Goal: Task Accomplishment & Management: Manage account settings

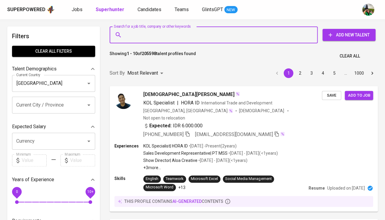
click at [127, 37] on input "Search for a job title, company or other keywords" at bounding box center [214, 34] width 181 height 11
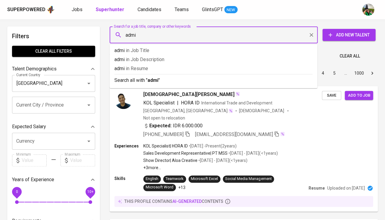
type input "admin"
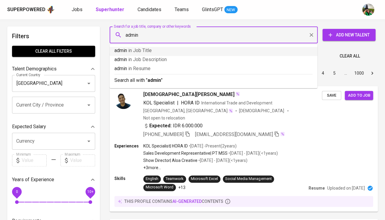
click at [134, 51] on span "in Job Title" at bounding box center [139, 51] width 23 height 6
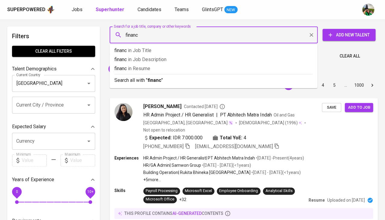
type input "finance"
click at [159, 67] on p "finance in Resume" at bounding box center [213, 68] width 198 height 7
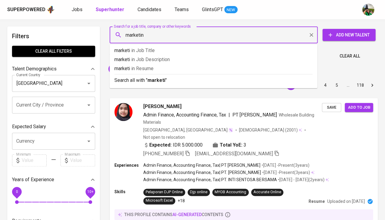
type input "marketing"
click at [158, 66] on span "in [GEOGRAPHIC_DATA]" at bounding box center [147, 69] width 22 height 6
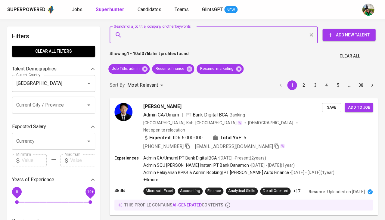
type input "a"
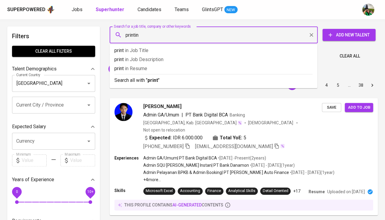
type input "printing"
click at [182, 69] on p "printing in [GEOGRAPHIC_DATA]" at bounding box center [213, 68] width 198 height 7
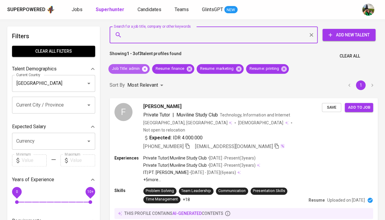
click at [144, 68] on icon at bounding box center [144, 69] width 7 height 7
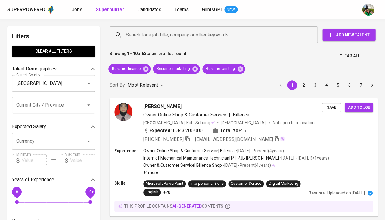
click at [343, 56] on span "Clear All" at bounding box center [349, 56] width 20 height 8
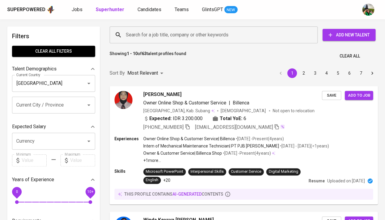
click at [191, 33] on input "Search for a job title, company or other keywords" at bounding box center [214, 34] width 181 height 11
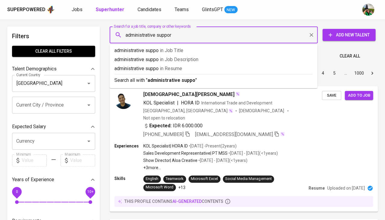
type input "administrative support"
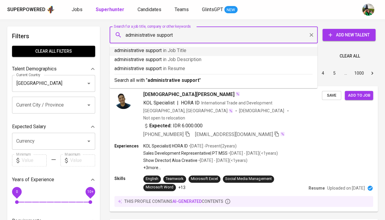
click at [196, 52] on p "administrative support in Job Title" at bounding box center [213, 50] width 198 height 7
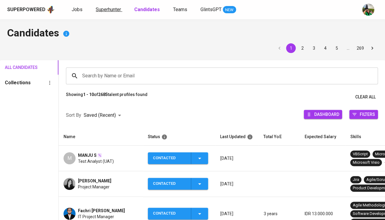
click at [107, 10] on span "Superhunter" at bounding box center [108, 10] width 25 height 6
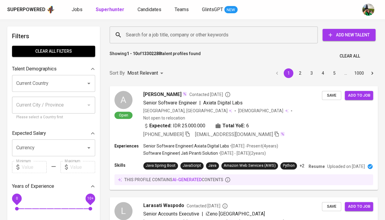
click at [52, 87] on input "Current Country" at bounding box center [45, 83] width 61 height 11
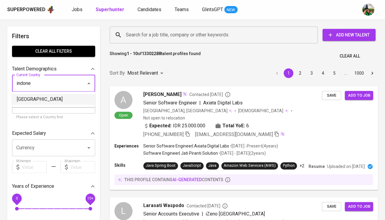
click at [42, 103] on li "[GEOGRAPHIC_DATA]" at bounding box center [53, 99] width 83 height 11
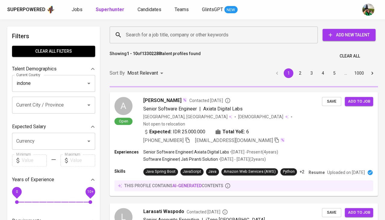
type input "[GEOGRAPHIC_DATA]"
click at [147, 35] on input "Search for a job title, company or other keywords" at bounding box center [214, 34] width 181 height 11
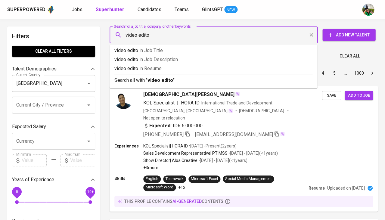
type input "video editor"
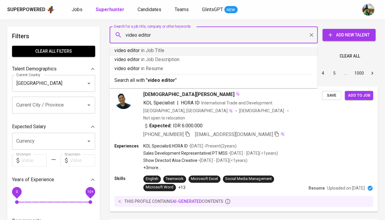
click at [155, 50] on span "in Job Title" at bounding box center [152, 51] width 23 height 6
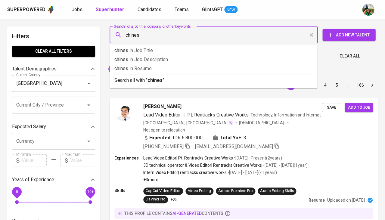
type input "chinese"
click at [158, 71] on p "chinese in Resume" at bounding box center [213, 68] width 198 height 7
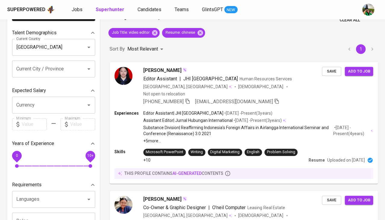
scroll to position [37, 0]
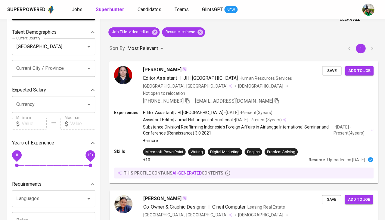
click at [159, 75] on span "Editor Assistant" at bounding box center [160, 78] width 34 height 6
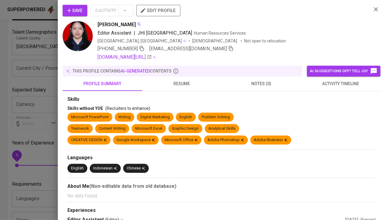
click at [184, 85] on span "resume" at bounding box center [182, 84] width 72 height 8
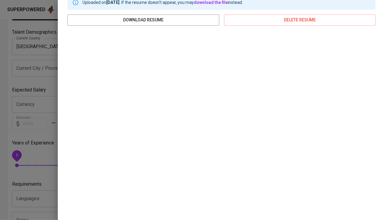
scroll to position [94, 0]
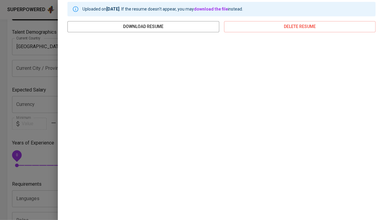
click at [36, 109] on div at bounding box center [192, 110] width 385 height 220
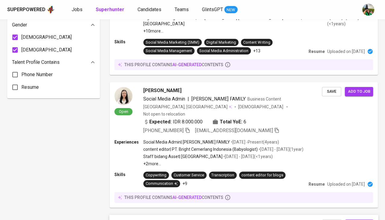
scroll to position [0, 0]
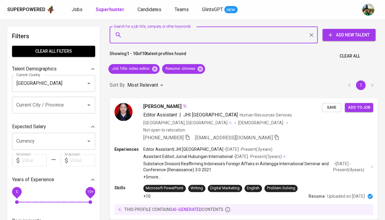
click at [157, 32] on input "Search for a job title, company or other keywords" at bounding box center [214, 34] width 181 height 11
type input "a"
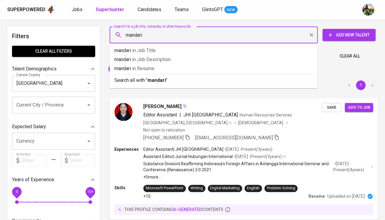
type input "mandarin"
click at [164, 66] on p "mandarin in Resume" at bounding box center [213, 68] width 198 height 7
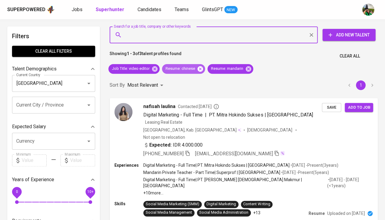
click at [199, 69] on icon at bounding box center [200, 69] width 7 height 7
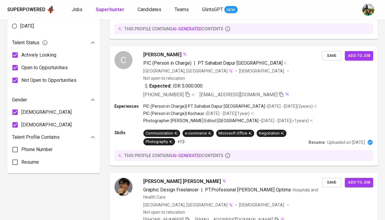
scroll to position [399, 0]
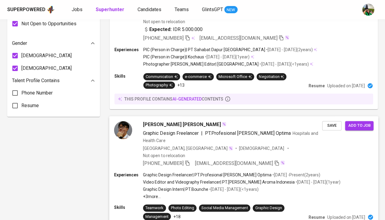
click at [156, 121] on span "Jonathan Jose" at bounding box center [182, 124] width 78 height 7
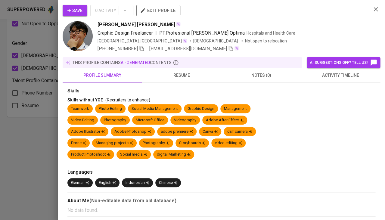
click at [183, 80] on button "resume" at bounding box center [181, 75] width 79 height 14
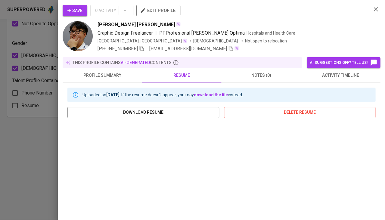
scroll to position [0, 0]
click at [77, 7] on span "Save" at bounding box center [74, 11] width 15 height 8
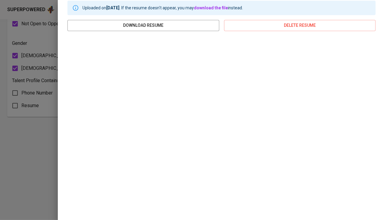
scroll to position [0, 0]
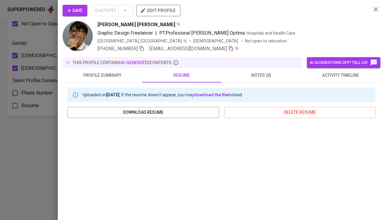
click at [116, 79] on button "profile summary" at bounding box center [102, 75] width 79 height 14
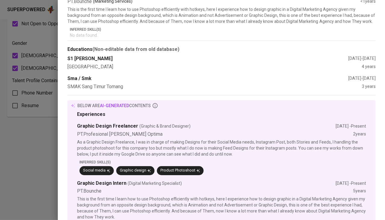
scroll to position [0, 0]
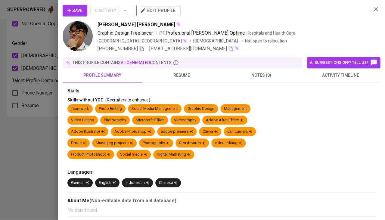
click at [347, 74] on span "activity timeline" at bounding box center [340, 76] width 72 height 8
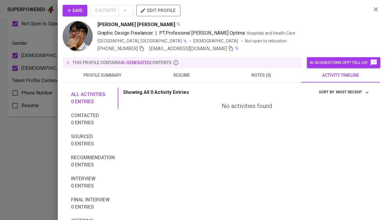
click at [140, 46] on icon "button" at bounding box center [142, 48] width 4 height 5
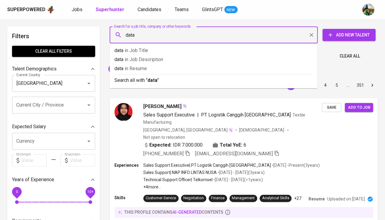
type input "data e"
type input "general affair"
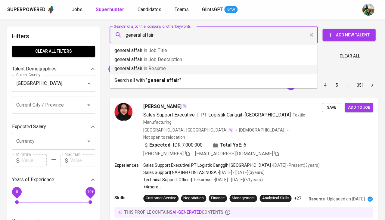
click at [166, 67] on span "in [GEOGRAPHIC_DATA]" at bounding box center [155, 69] width 22 height 6
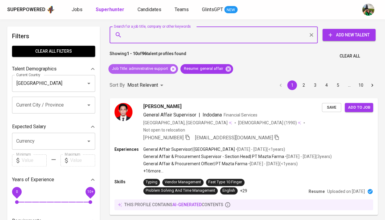
click at [171, 67] on icon at bounding box center [173, 69] width 7 height 7
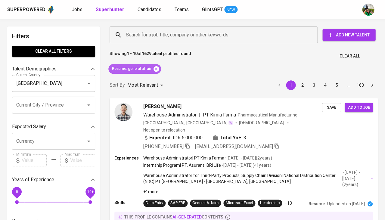
click at [159, 68] on icon at bounding box center [155, 68] width 5 height 5
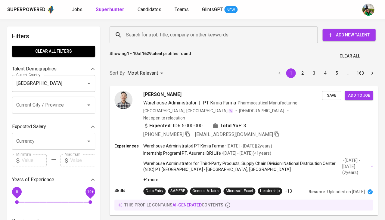
click at [160, 31] on input "Search for a job title, company or other keywords" at bounding box center [214, 34] width 181 height 11
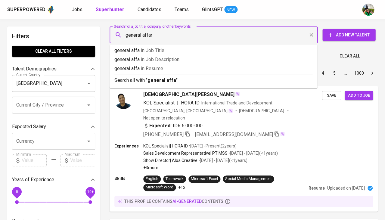
type input "general affari"
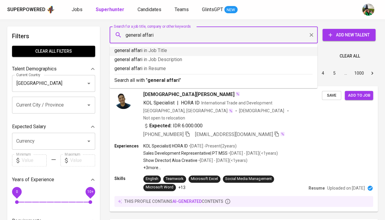
click at [156, 51] on span "in Job Title" at bounding box center [155, 51] width 23 height 6
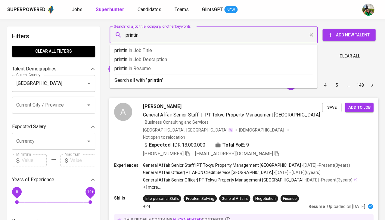
type input "printing"
click at [156, 65] on p "printing in Resume" at bounding box center [213, 68] width 198 height 7
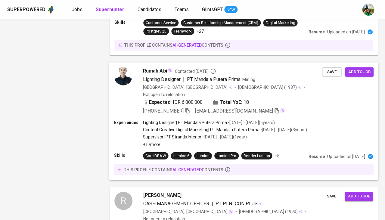
scroll to position [1104, 0]
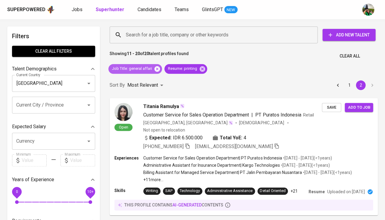
click at [158, 69] on icon at bounding box center [156, 68] width 5 height 5
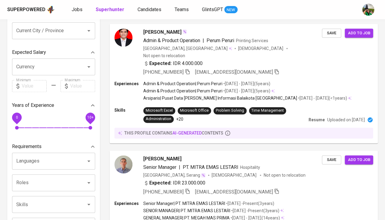
scroll to position [172, 0]
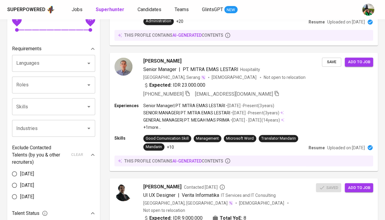
click at [60, 125] on input "Industries" at bounding box center [45, 127] width 61 height 11
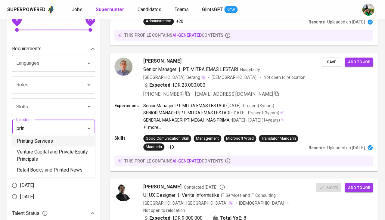
click at [51, 143] on li "Printing Services" at bounding box center [53, 140] width 83 height 11
type input "prin"
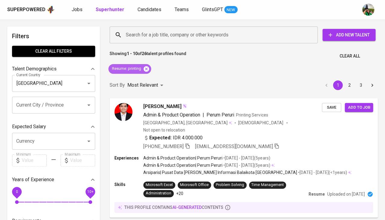
click at [147, 68] on icon at bounding box center [146, 69] width 7 height 7
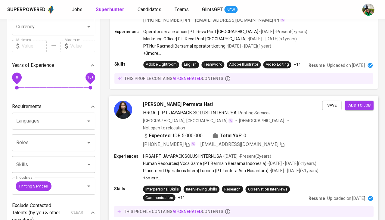
scroll to position [115, 0]
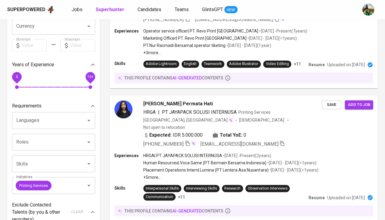
click at [137, 92] on div "Dian Permata Hati HRGA | PT JAYAPACK SOLUSI INTERNUSA Printing Services Indones…" at bounding box center [243, 158] width 275 height 133
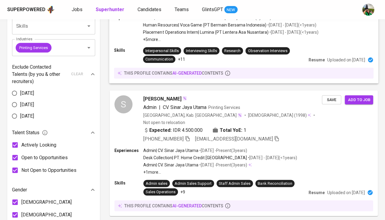
scroll to position [140, 0]
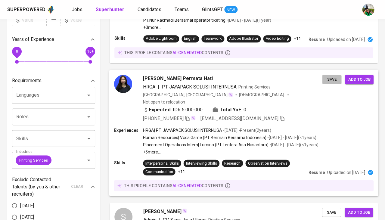
click at [330, 77] on span "Save" at bounding box center [331, 79] width 13 height 7
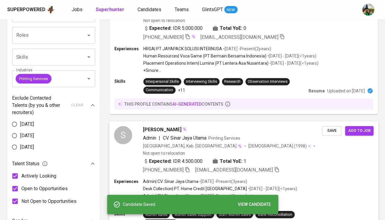
scroll to position [222, 0]
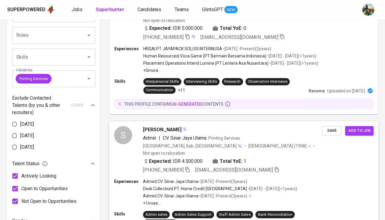
click at [271, 126] on div "Sabariyah Sabariyah" at bounding box center [232, 129] width 179 height 7
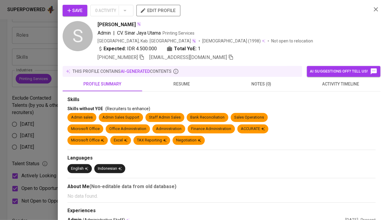
click at [162, 102] on div at bounding box center [192, 110] width 385 height 220
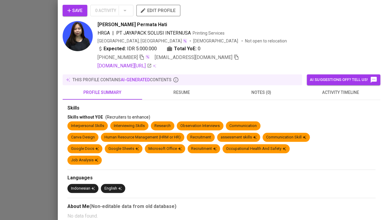
click at [345, 91] on span "activity timeline" at bounding box center [340, 93] width 72 height 8
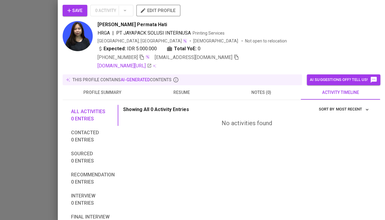
click at [177, 89] on span "resume" at bounding box center [182, 93] width 72 height 8
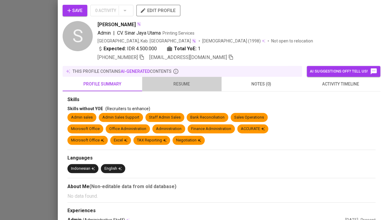
click at [191, 82] on span "resume" at bounding box center [182, 84] width 72 height 8
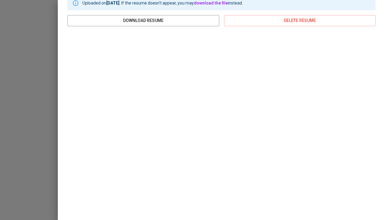
scroll to position [100, 0]
click at [48, 132] on div at bounding box center [192, 110] width 385 height 220
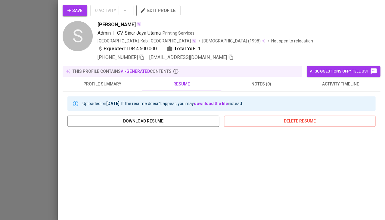
scroll to position [0, 0]
click at [21, 51] on div at bounding box center [192, 110] width 385 height 220
click at [28, 80] on div at bounding box center [192, 110] width 385 height 220
click at [34, 72] on div at bounding box center [192, 110] width 385 height 220
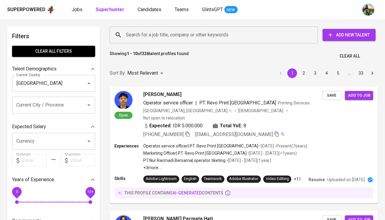
click at [166, 33] on input "Search for a job title, company or other keywords" at bounding box center [214, 34] width 181 height 11
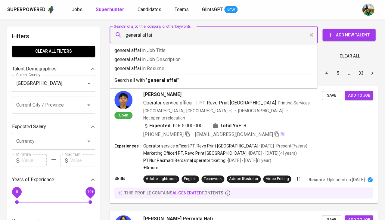
type input "general affair"
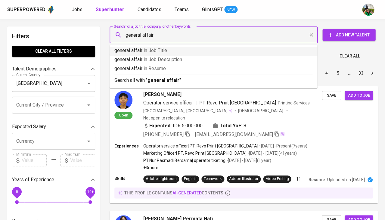
click at [168, 53] on p "general affair in Job Title" at bounding box center [213, 50] width 198 height 7
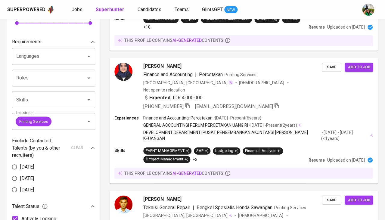
scroll to position [181, 0]
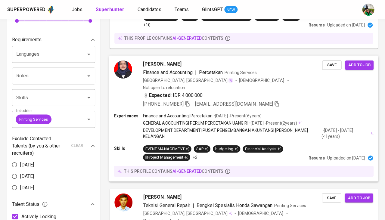
click at [160, 60] on span "Elvia Nurhidayah" at bounding box center [162, 63] width 38 height 7
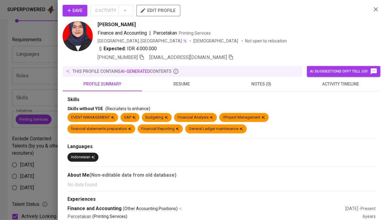
click at [178, 82] on span "resume" at bounding box center [182, 84] width 72 height 8
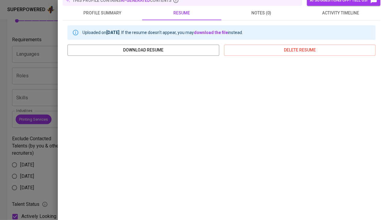
scroll to position [100, 0]
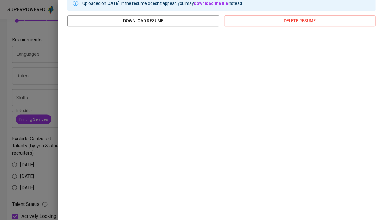
click at [33, 149] on div at bounding box center [192, 110] width 385 height 220
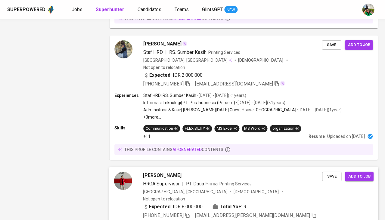
scroll to position [1005, 0]
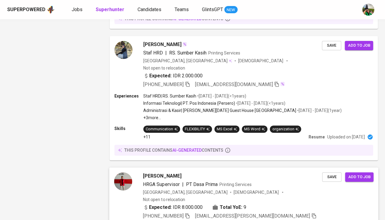
click at [151, 181] on span "HRGA Supervisor" at bounding box center [161, 184] width 36 height 6
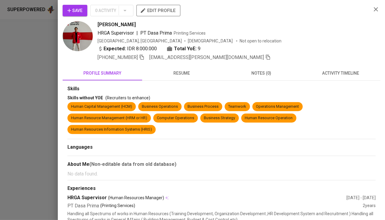
click at [191, 66] on button "resume" at bounding box center [181, 73] width 79 height 14
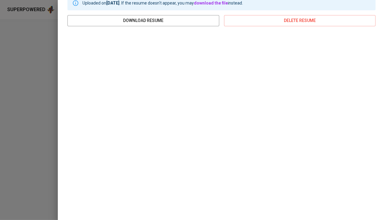
scroll to position [90, 0]
click at [43, 154] on div at bounding box center [192, 110] width 385 height 220
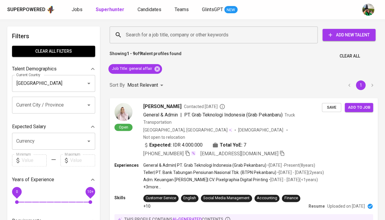
scroll to position [0, 0]
click at [156, 68] on icon at bounding box center [157, 69] width 7 height 7
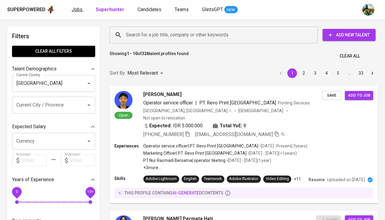
click at [76, 9] on span "Jobs" at bounding box center [77, 10] width 11 height 6
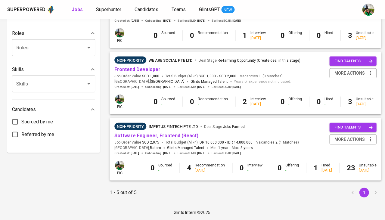
scroll to position [236, 0]
click at [134, 66] on link "Frontend Developer" at bounding box center [137, 69] width 46 height 6
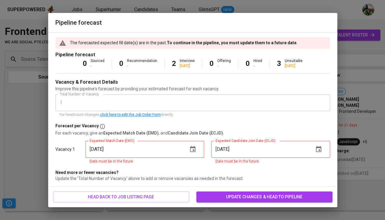
click at [240, 197] on span "update changes & head to pipeline" at bounding box center [264, 197] width 126 height 8
click at [133, 195] on span "head back to job listing page" at bounding box center [121, 197] width 126 height 8
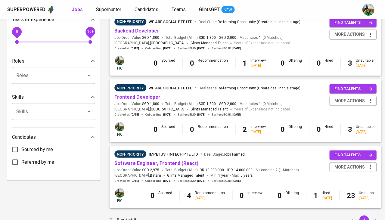
scroll to position [209, 0]
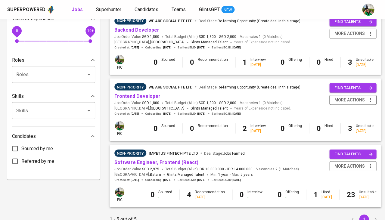
click at [371, 95] on button "more actions" at bounding box center [352, 100] width 47 height 10
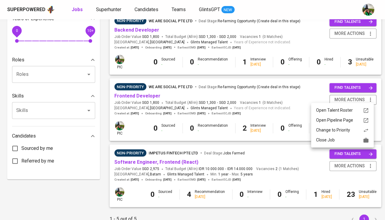
click at [348, 140] on div "Close Job" at bounding box center [342, 140] width 53 height 6
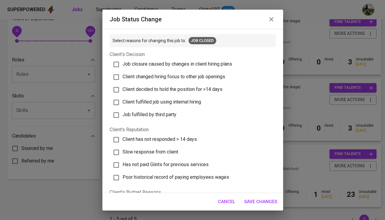
scroll to position [0, 0]
click at [175, 112] on span "Job fulfilled by third party" at bounding box center [149, 115] width 54 height 6
click at [122, 110] on input "Job fulfilled by third party" at bounding box center [116, 115] width 13 height 13
checkbox input "true"
click at [261, 200] on span "Save Changes" at bounding box center [260, 202] width 33 height 8
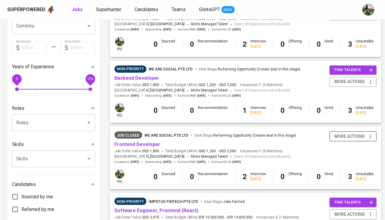
scroll to position [152, 0]
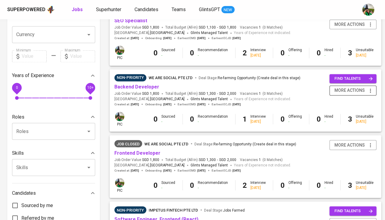
click at [370, 87] on button "more actions" at bounding box center [352, 90] width 47 height 10
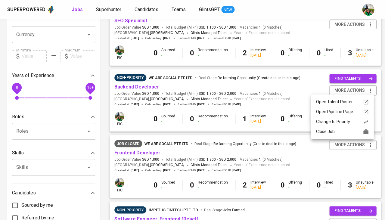
click at [352, 129] on div "Close Job" at bounding box center [342, 131] width 53 height 6
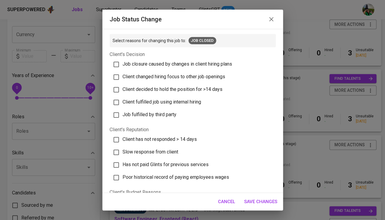
click at [170, 112] on span "Job fulfilled by third party" at bounding box center [149, 115] width 54 height 6
click at [122, 109] on input "Job fulfilled by third party" at bounding box center [116, 115] width 13 height 13
checkbox input "true"
click at [262, 200] on span "Save Changes" at bounding box center [260, 202] width 33 height 8
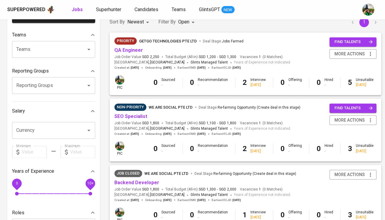
scroll to position [55, 0]
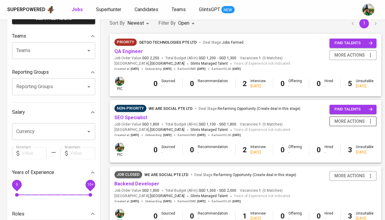
click at [369, 120] on icon "button" at bounding box center [370, 121] width 6 height 6
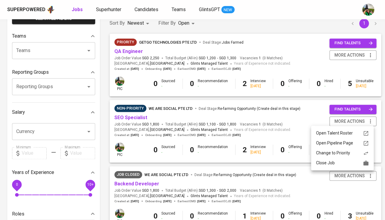
click at [346, 162] on div "Close Job" at bounding box center [342, 163] width 53 height 6
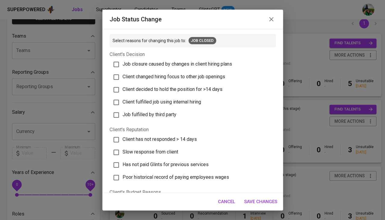
click at [164, 113] on label "Job fulfilled by third party" at bounding box center [190, 115] width 162 height 13
click at [122, 113] on input "Job fulfilled by third party" at bounding box center [116, 115] width 13 height 13
checkbox input "true"
click at [266, 203] on span "Save Changes" at bounding box center [260, 202] width 33 height 8
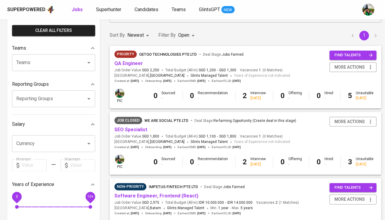
scroll to position [37, 0]
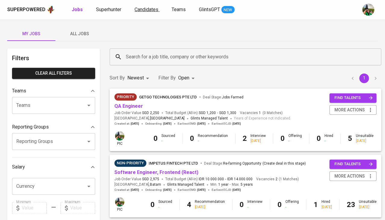
click at [143, 11] on span "Candidates" at bounding box center [146, 10] width 24 height 6
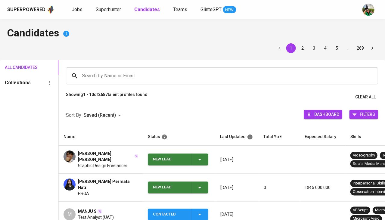
click at [202, 158] on icon "button" at bounding box center [199, 159] width 7 height 7
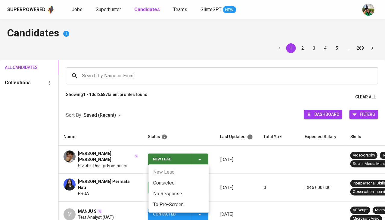
click at [181, 179] on li "Contacted" at bounding box center [178, 183] width 60 height 11
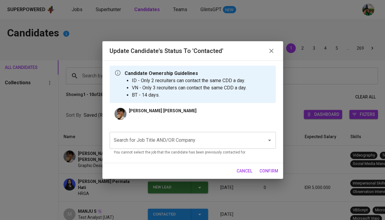
click at [171, 142] on input "Search for Job Title AND/OR Company" at bounding box center [184, 139] width 144 height 11
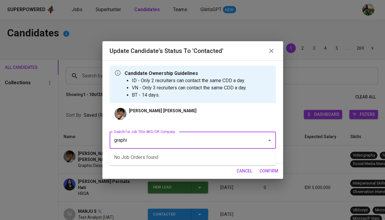
type input "graphic"
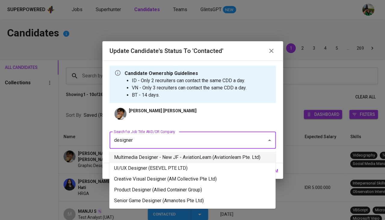
click at [178, 156] on li "Multimedia Designer - New JF - AviationLearn (Aviationlearn Pte. Ltd)" at bounding box center [192, 157] width 166 height 11
type input "designer"
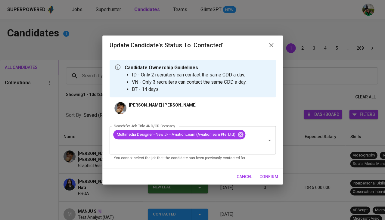
click at [269, 175] on span "confirm" at bounding box center [268, 177] width 19 height 8
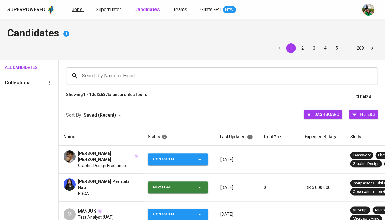
click at [78, 12] on span "Jobs" at bounding box center [77, 10] width 11 height 6
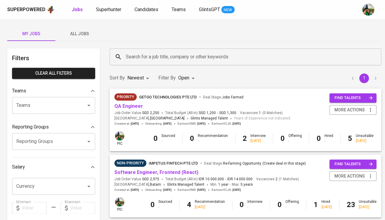
click at [87, 32] on span "All Jobs" at bounding box center [79, 34] width 41 height 8
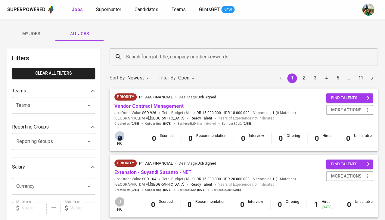
click at [159, 61] on input "Search for a job title, company or other keywords" at bounding box center [245, 56] width 242 height 11
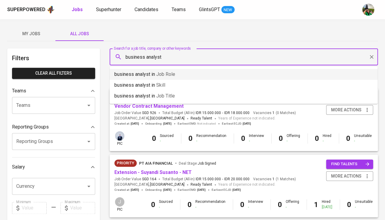
click at [168, 71] on p "business analyst in Job Role" at bounding box center [144, 74] width 61 height 7
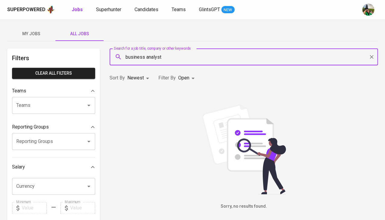
type input "business analyst"
click at [187, 80] on body "Superpowered Jobs Superhunter Candidates Teams GlintsGPT NEW My Jobs All Jobs F…" at bounding box center [192, 205] width 385 height 411
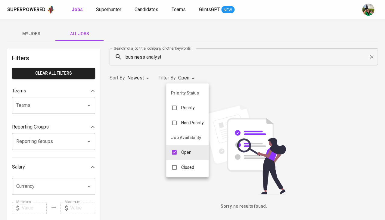
click at [190, 164] on p "Closed" at bounding box center [187, 167] width 13 height 6
type input "OPEN,CLOSE"
checkbox input "true"
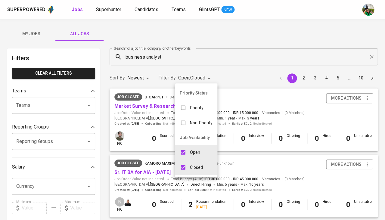
click at [199, 147] on div "Open" at bounding box center [190, 152] width 30 height 11
type input "CLOSE"
checkbox input "false"
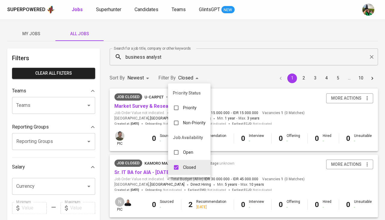
click at [232, 77] on div at bounding box center [192, 110] width 385 height 220
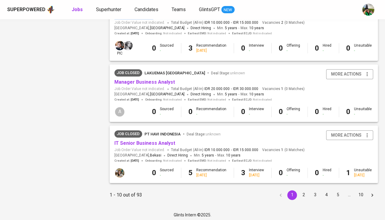
scroll to position [542, 0]
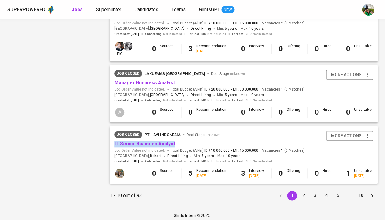
click at [303, 191] on button "2" at bounding box center [303, 196] width 10 height 10
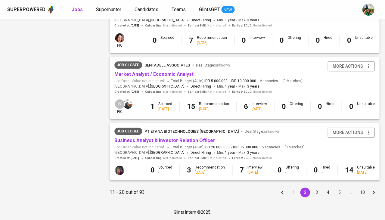
scroll to position [564, 0]
click at [313, 193] on button "3" at bounding box center [316, 192] width 10 height 10
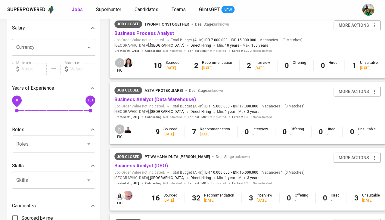
scroll to position [124, 0]
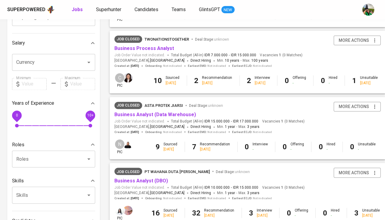
click at [50, 61] on input "Currency" at bounding box center [45, 62] width 61 height 11
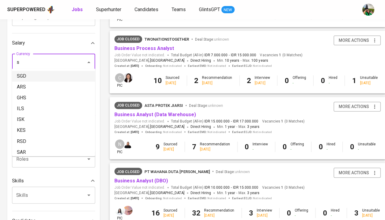
click at [39, 76] on li "SGD" at bounding box center [53, 76] width 83 height 11
type input "SGD"
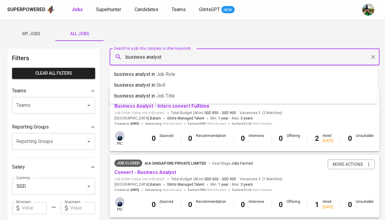
click at [153, 60] on input "business analyst" at bounding box center [245, 56] width 243 height 11
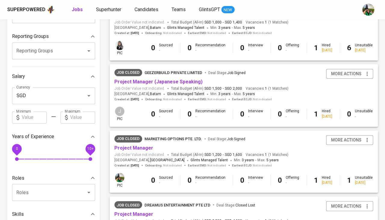
scroll to position [92, 0]
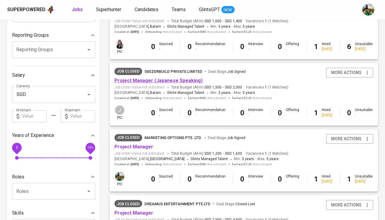
type input "project manager"
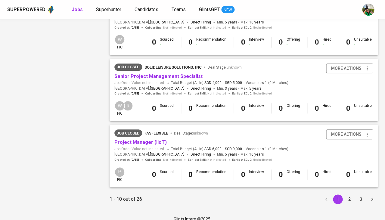
scroll to position [559, 0]
click at [347, 195] on button "2" at bounding box center [349, 200] width 10 height 10
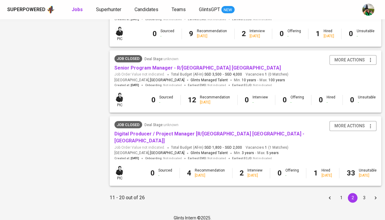
scroll to position [567, 0]
click at [359, 193] on button "3" at bounding box center [364, 198] width 10 height 10
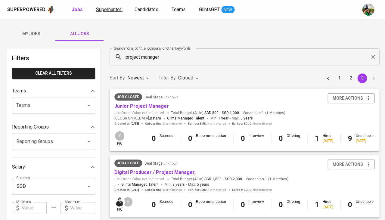
click at [106, 9] on span "Superhunter" at bounding box center [108, 10] width 25 height 6
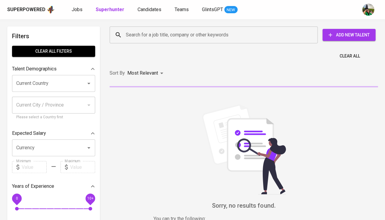
click at [135, 35] on input "Search for a job title, company or other keywords" at bounding box center [214, 34] width 181 height 11
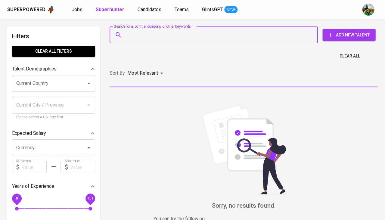
paste input "erikwijoyo@gmail.com"
type input "erikwijoyo@gmail.com"
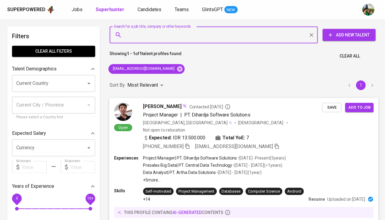
click at [327, 104] on span "Save" at bounding box center [331, 107] width 13 height 7
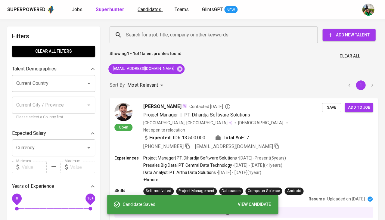
click at [141, 7] on span "Candidates" at bounding box center [150, 10] width 24 height 6
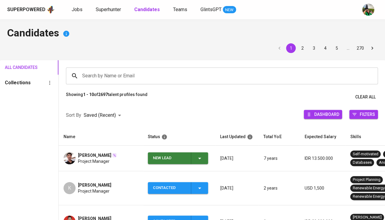
click at [196, 155] on icon "button" at bounding box center [199, 158] width 7 height 7
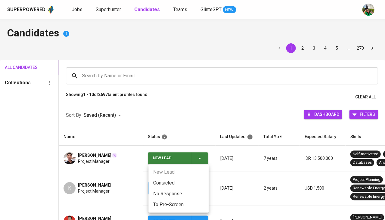
click at [171, 181] on li "Contacted" at bounding box center [178, 183] width 60 height 11
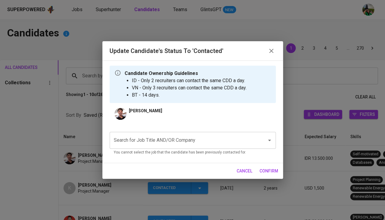
click at [158, 138] on input "Search for Job Title AND/OR Company" at bounding box center [184, 139] width 144 height 11
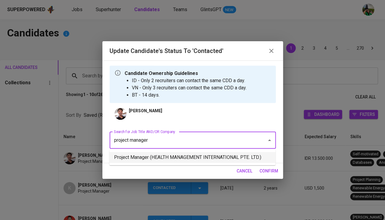
click at [159, 156] on li "Project Manager (HEALTH MANAGEMENT INTERNATIONAL PTE. LTD.)" at bounding box center [192, 157] width 166 height 11
type input "project manager"
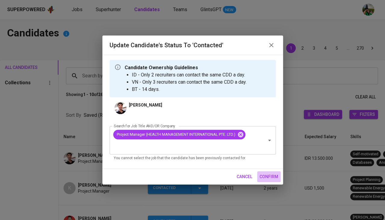
click at [261, 173] on span "confirm" at bounding box center [268, 177] width 19 height 8
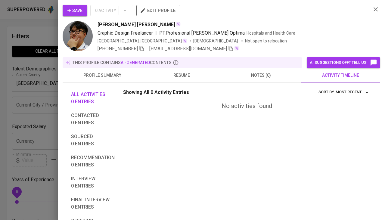
scroll to position [399, 0]
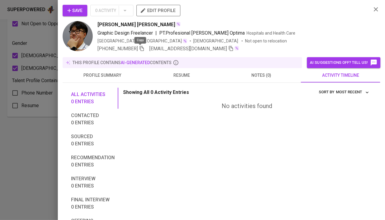
click at [140, 50] on icon "button" at bounding box center [141, 48] width 5 height 5
click at [76, 11] on span "Save" at bounding box center [74, 11] width 15 height 8
click at [47, 96] on div at bounding box center [192, 110] width 385 height 220
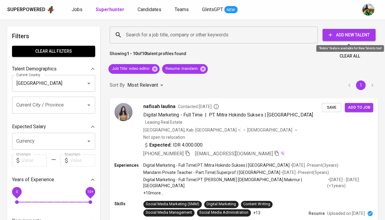
scroll to position [0, 0]
click at [348, 57] on span "Clear All" at bounding box center [349, 56] width 20 height 8
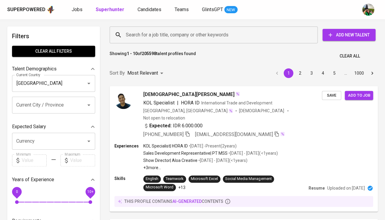
click at [144, 32] on input "Search for a job title, company or other keywords" at bounding box center [214, 34] width 181 height 11
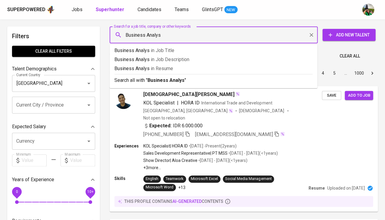
type input "Business Analyst"
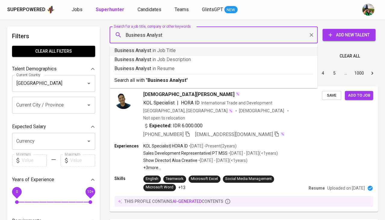
click at [157, 52] on span "in Job Title" at bounding box center [163, 51] width 23 height 6
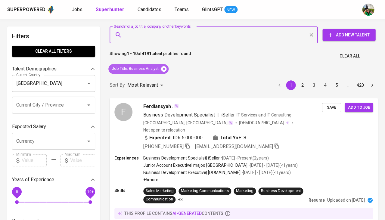
click at [164, 70] on icon at bounding box center [163, 68] width 5 height 5
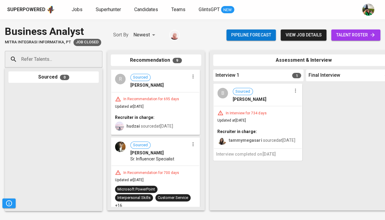
click at [246, 116] on div "In Interview for 734 days Updated at [DATE] Recruiter in charge: tammymegasari …" at bounding box center [258, 127] width 88 height 42
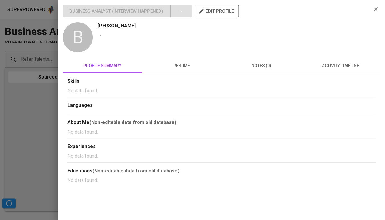
click at [174, 66] on span "resume" at bounding box center [182, 66] width 72 height 8
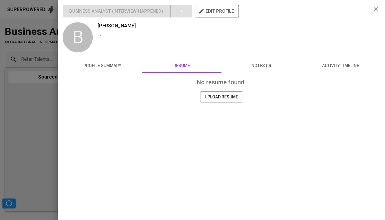
click at [37, 129] on div at bounding box center [192, 110] width 385 height 220
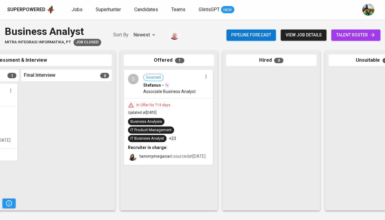
scroll to position [0, 285]
click at [193, 113] on div "In Offer for 719 days Updated at [DATE] Business Analysis IT Product Management…" at bounding box center [167, 131] width 88 height 66
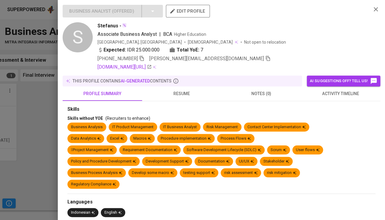
click at [181, 90] on span "resume" at bounding box center [182, 94] width 72 height 8
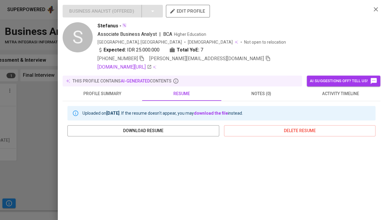
scroll to position [0, 0]
click at [144, 66] on link "[DOMAIN_NAME][URL]" at bounding box center [124, 66] width 54 height 7
click at [140, 57] on icon "button" at bounding box center [142, 58] width 4 height 5
click at [266, 56] on icon "button" at bounding box center [268, 58] width 4 height 5
click at [265, 57] on icon "button" at bounding box center [267, 58] width 5 height 5
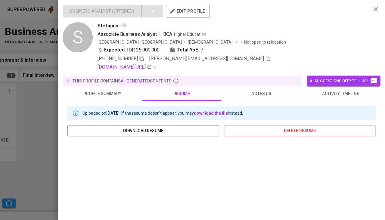
click at [141, 57] on icon "button" at bounding box center [141, 58] width 5 height 5
click at [37, 138] on div at bounding box center [192, 110] width 385 height 220
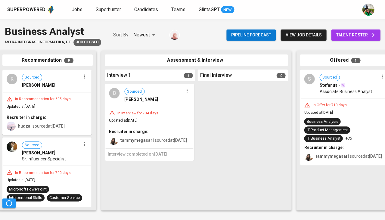
scroll to position [0, 99]
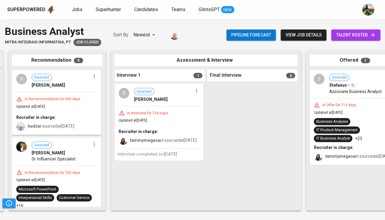
click at [179, 130] on div "Recruiter in charge:" at bounding box center [159, 131] width 81 height 6
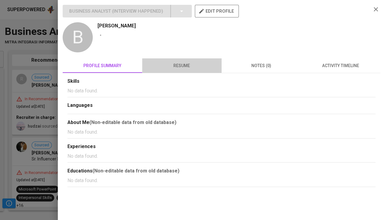
click at [184, 64] on span "resume" at bounding box center [182, 66] width 72 height 8
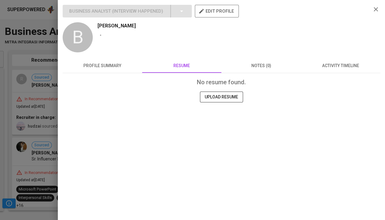
click at [41, 138] on div at bounding box center [192, 110] width 385 height 220
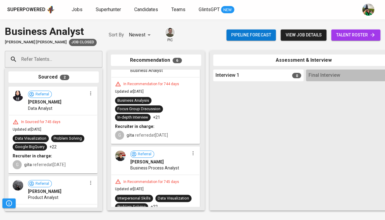
scroll to position [323, 0]
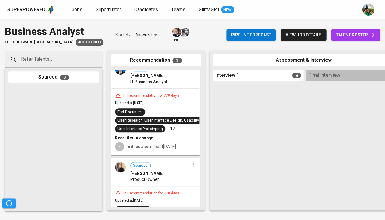
scroll to position [6, 0]
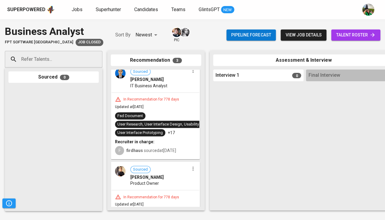
click at [171, 113] on div "Fsd Document User Research, User Interface Design, Usability Testing User Inter…" at bounding box center [166, 124] width 102 height 24
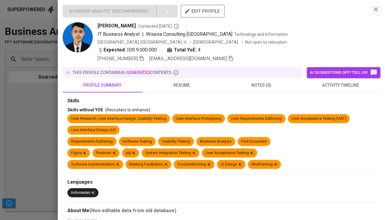
click at [176, 82] on span "resume" at bounding box center [182, 86] width 72 height 8
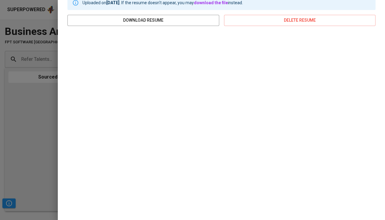
scroll to position [102, 0]
click at [50, 138] on div at bounding box center [192, 110] width 385 height 220
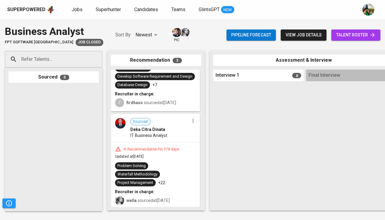
scroll to position [0, 0]
click at [168, 168] on div "Problem Solving Waterfall Methodology Project Management +22" at bounding box center [155, 174] width 81 height 24
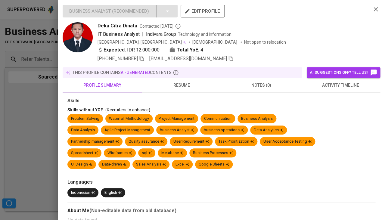
click at [177, 83] on span "resume" at bounding box center [182, 86] width 72 height 8
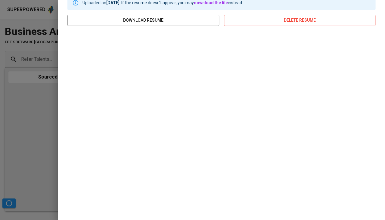
scroll to position [102, 0]
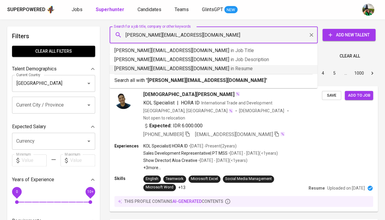
click at [165, 70] on p "[PERSON_NAME][EMAIL_ADDRESS][DOMAIN_NAME] in Resume" at bounding box center [213, 68] width 198 height 7
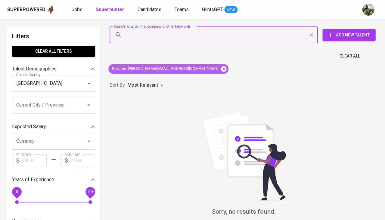
click at [221, 69] on icon at bounding box center [223, 68] width 5 height 5
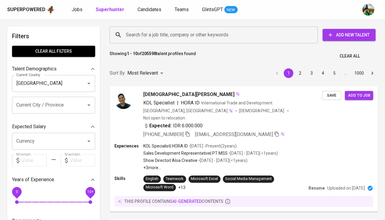
click at [137, 36] on input "Search for a job title, company or other keywords" at bounding box center [214, 34] width 181 height 11
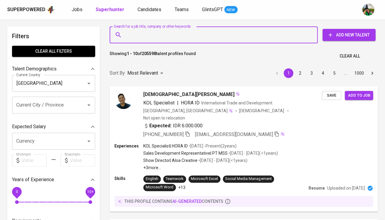
paste input "[PERSON_NAME][EMAIL_ADDRESS][DOMAIN_NAME]"
type input "[PERSON_NAME][EMAIL_ADDRESS][DOMAIN_NAME]"
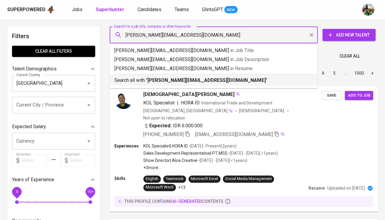
click at [167, 83] on p "Search all with " stefanus.uc@gmail.com "" at bounding box center [213, 80] width 198 height 7
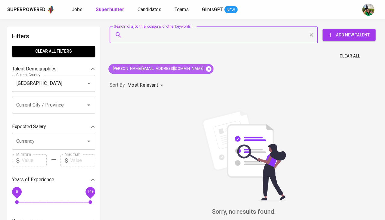
click at [205, 69] on icon at bounding box center [208, 69] width 7 height 7
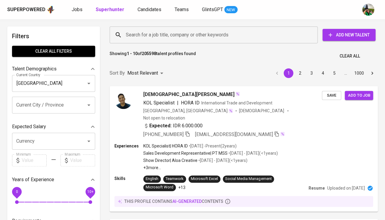
click at [137, 33] on input "Search for a job title, company or other keywords" at bounding box center [214, 34] width 181 height 11
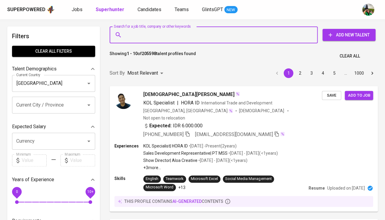
paste input "+628999779938"
type input "+628999779938"
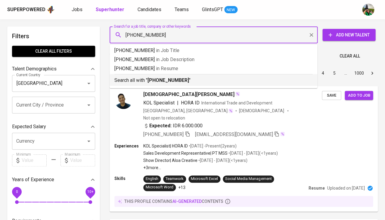
click at [151, 79] on b "+628999779938" at bounding box center [168, 80] width 42 height 6
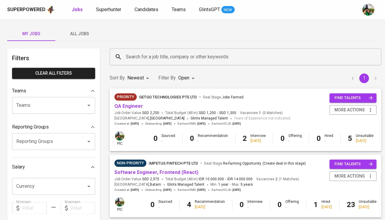
click at [116, 14] on div "Superpowered Jobs Superhunter Candidates Teams GlintsGPT NEW" at bounding box center [182, 9] width 351 height 9
click at [113, 9] on span "Superhunter" at bounding box center [108, 10] width 25 height 6
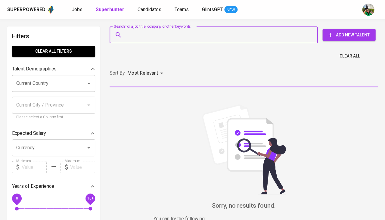
click at [144, 38] on input "Search for a job title, company or other keywords" at bounding box center [214, 34] width 181 height 11
paste input "[PERSON_NAME][EMAIL_ADDRESS][DOMAIN_NAME]"
type input "[PERSON_NAME][EMAIL_ADDRESS][DOMAIN_NAME]"
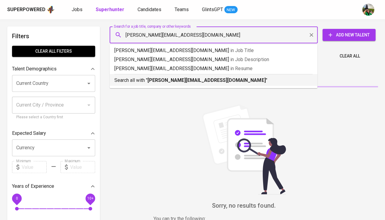
click at [158, 81] on b "[PERSON_NAME][EMAIL_ADDRESS][DOMAIN_NAME]" at bounding box center [206, 80] width 118 height 6
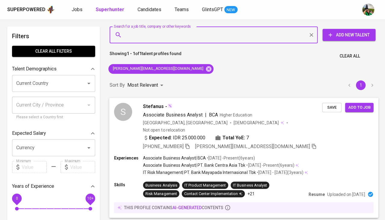
click at [330, 109] on span "Save" at bounding box center [331, 107] width 13 height 7
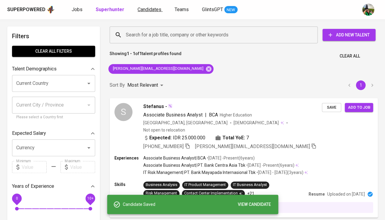
click at [149, 11] on span "Candidates" at bounding box center [150, 10] width 24 height 6
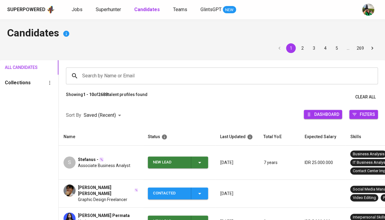
click at [198, 161] on icon "button" at bounding box center [199, 162] width 7 height 7
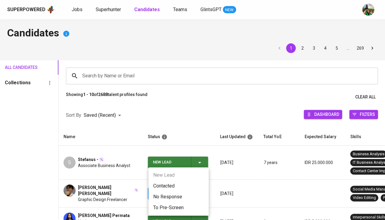
click at [161, 181] on li "Contacted" at bounding box center [178, 186] width 60 height 11
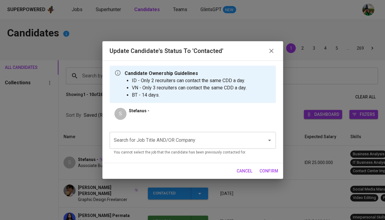
click at [157, 128] on div "Search for Job Title AND/OR Company Search for Job Title AND/OR Company You can…" at bounding box center [193, 142] width 166 height 31
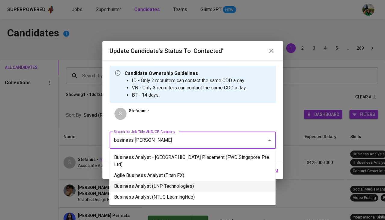
click at [171, 181] on li "Business Analyst (LNP Technologies)" at bounding box center [192, 186] width 166 height 11
type input "business [PERSON_NAME]"
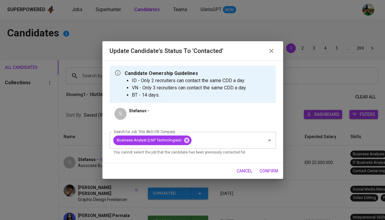
click at [272, 171] on span "confirm" at bounding box center [268, 171] width 19 height 8
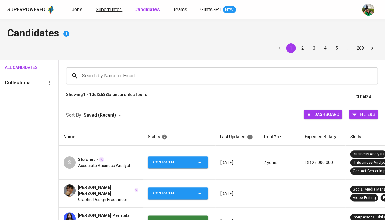
click at [113, 11] on span "Superhunter" at bounding box center [108, 10] width 25 height 6
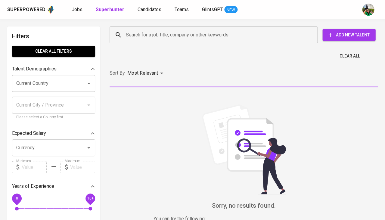
click at [166, 36] on input "Search for a job title, company or other keywords" at bounding box center [214, 34] width 181 height 11
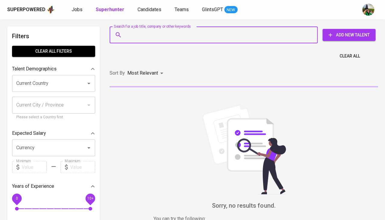
paste input "trijuni.marsetia@gmail.com"
type input "trijuni.marsetia@gmail.com"
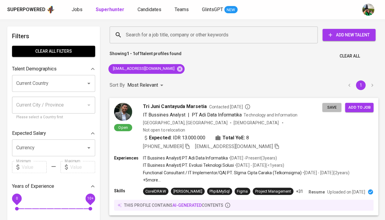
click at [334, 109] on span "Save" at bounding box center [331, 107] width 13 height 7
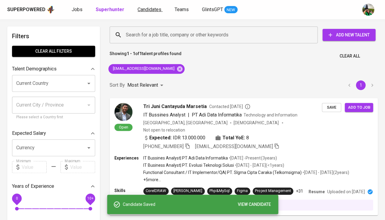
click at [138, 8] on span "Candidates" at bounding box center [150, 10] width 24 height 6
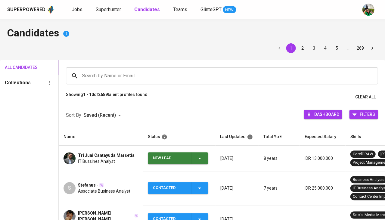
click at [200, 164] on td "New Lead" at bounding box center [179, 159] width 72 height 26
click at [199, 155] on icon "button" at bounding box center [199, 158] width 7 height 7
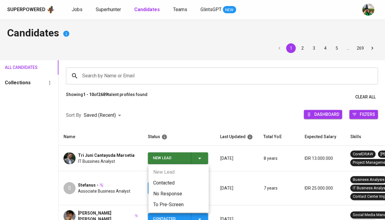
click at [175, 179] on li "Contacted" at bounding box center [178, 183] width 60 height 11
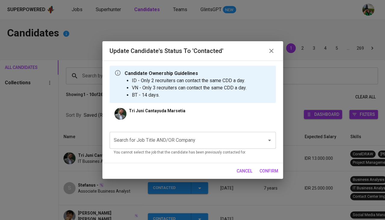
click at [161, 136] on input "Search for Job Title AND/OR Company" at bounding box center [184, 139] width 144 height 11
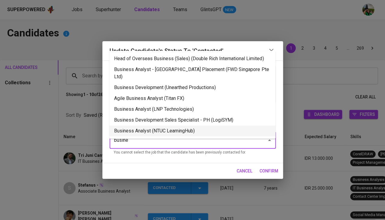
click at [182, 125] on li "Business Analyst (NTUC LearningHub)" at bounding box center [192, 130] width 166 height 11
type input "busine"
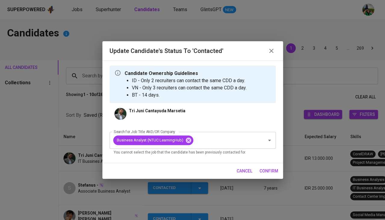
click at [262, 168] on span "confirm" at bounding box center [268, 171] width 19 height 8
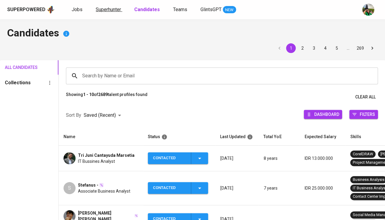
click at [108, 12] on link "Superhunter" at bounding box center [109, 10] width 26 height 8
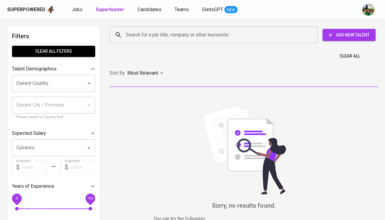
click at [144, 29] on input "Search for a job title, company or other keywords" at bounding box center [214, 34] width 181 height 11
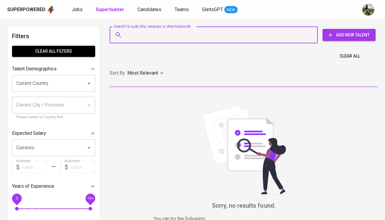
paste input "[EMAIL_ADDRESS][DOMAIN_NAME]"
type input "[EMAIL_ADDRESS][DOMAIN_NAME]"
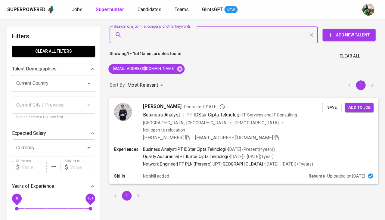
click at [334, 106] on span "Save" at bounding box center [331, 107] width 13 height 7
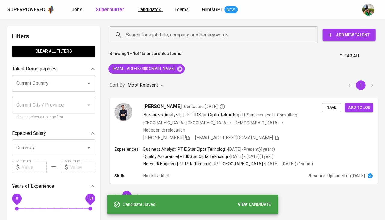
click at [148, 11] on span "Candidates" at bounding box center [150, 10] width 24 height 6
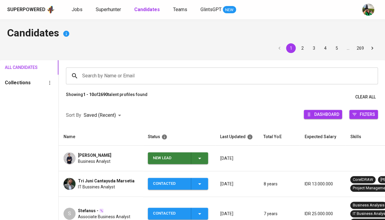
click at [205, 163] on td "New Lead" at bounding box center [179, 159] width 72 height 26
click at [200, 158] on icon "button" at bounding box center [199, 159] width 3 height 2
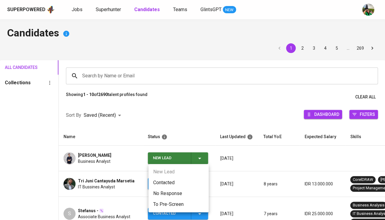
click at [172, 181] on li "Contacted" at bounding box center [178, 182] width 60 height 11
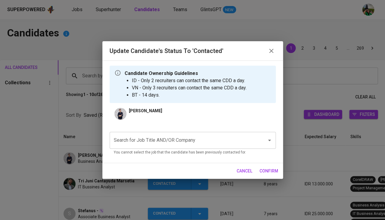
click at [178, 134] on input "Search for Job Title AND/OR Company" at bounding box center [184, 139] width 144 height 11
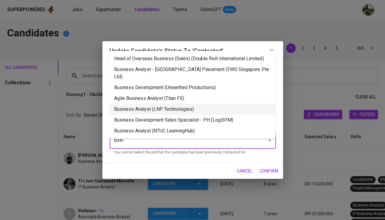
click at [185, 104] on li "Business Analyst (LNP Technologies)" at bounding box center [192, 109] width 166 height 11
type input "busi"
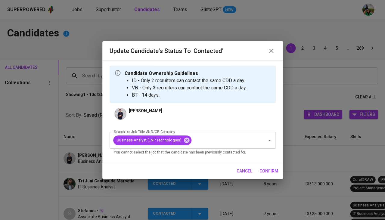
click at [270, 167] on span "confirm" at bounding box center [268, 171] width 19 height 8
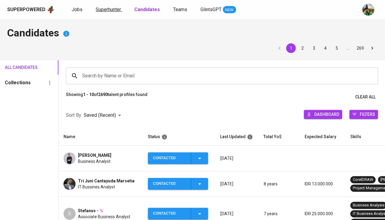
click at [111, 11] on span "Superhunter" at bounding box center [108, 10] width 25 height 6
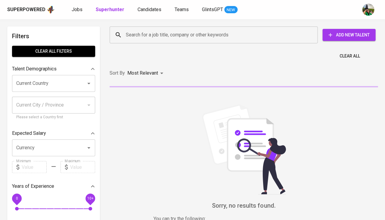
click at [153, 47] on div "Clear All" at bounding box center [243, 54] width 275 height 15
click at [159, 36] on input "Search for a job title, company or other keywords" at bounding box center [214, 34] width 181 height 11
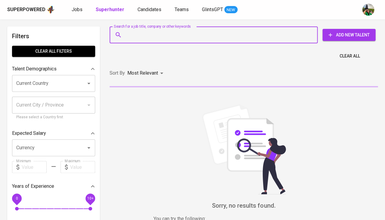
paste input "[EMAIL_ADDRESS][DOMAIN_NAME]"
type input "[EMAIL_ADDRESS][DOMAIN_NAME]"
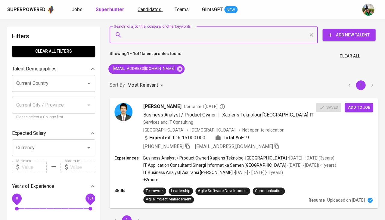
click at [153, 9] on span "Candidates" at bounding box center [150, 10] width 24 height 6
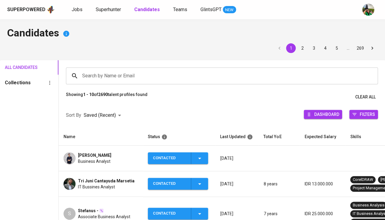
click at [153, 9] on b "Candidates" at bounding box center [147, 10] width 26 height 6
click at [116, 80] on input "Search by Name or Email" at bounding box center [223, 75] width 285 height 11
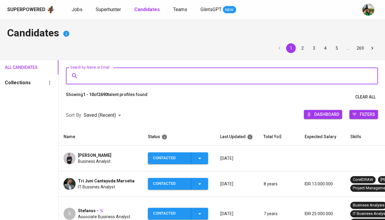
paste input "[EMAIL_ADDRESS][DOMAIN_NAME]"
type input "[EMAIL_ADDRESS][DOMAIN_NAME]"
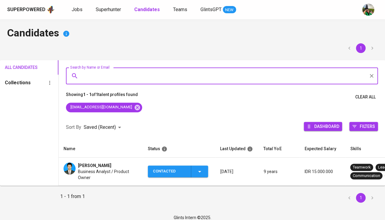
click at [201, 175] on div "Contacted" at bounding box center [178, 171] width 50 height 12
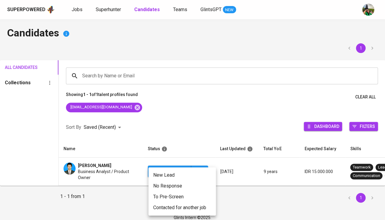
click at [172, 206] on li "Contacted for another job" at bounding box center [181, 207] width 67 height 11
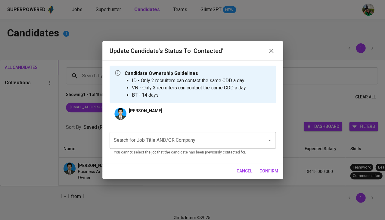
click at [165, 134] on input "Search for Job Title AND/OR Company" at bounding box center [184, 139] width 144 height 11
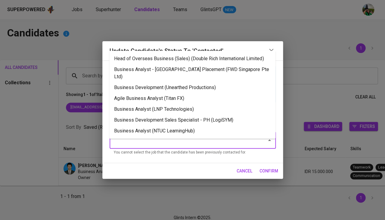
type input "t"
click at [180, 104] on li "Business Analyst (LNP Technologies)" at bounding box center [192, 109] width 166 height 11
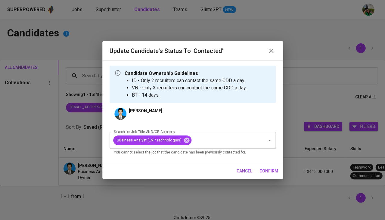
click at [267, 174] on span "confirm" at bounding box center [268, 171] width 19 height 8
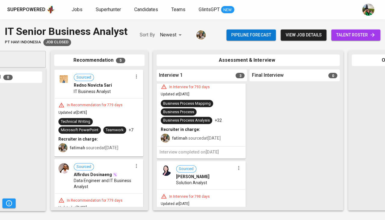
scroll to position [35, 0]
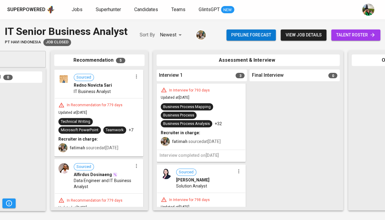
click at [206, 104] on div "Business Process Mapping" at bounding box center [187, 107] width 48 height 6
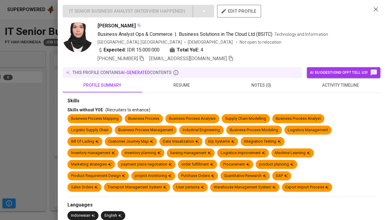
click at [184, 86] on span "resume" at bounding box center [182, 86] width 72 height 8
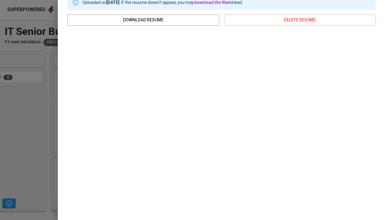
scroll to position [102, 0]
click at [48, 118] on div at bounding box center [192, 110] width 385 height 220
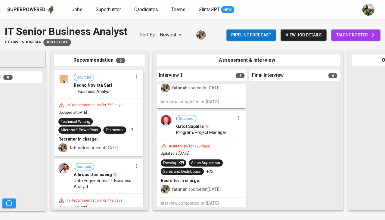
scroll to position [177, 0]
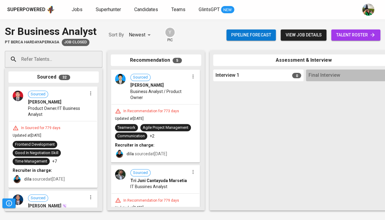
click at [167, 110] on div "In Recommendation for 773 days" at bounding box center [151, 111] width 60 height 5
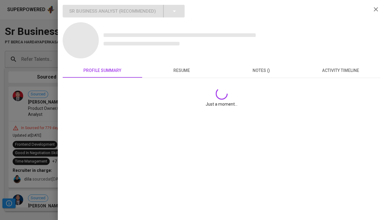
click at [165, 113] on div "Sr Business Analyst ( Recommended ) profile summary resume notes () activity ti…" at bounding box center [221, 110] width 327 height 220
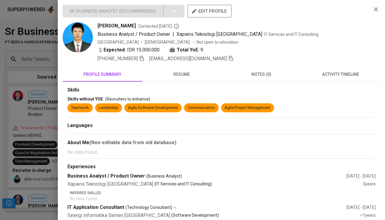
click at [179, 79] on button "resume" at bounding box center [181, 74] width 79 height 14
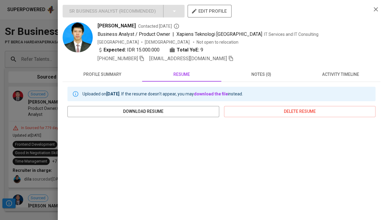
click at [38, 182] on div at bounding box center [192, 110] width 385 height 220
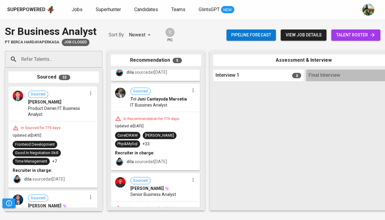
scroll to position [85, 0]
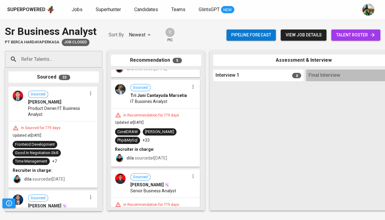
click at [168, 113] on div "In Recommendation for 779 days" at bounding box center [151, 115] width 60 height 5
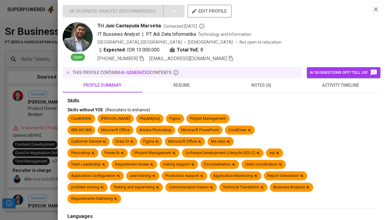
click at [180, 85] on span "resume" at bounding box center [182, 86] width 72 height 8
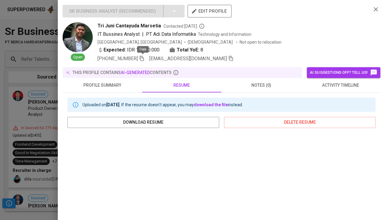
click at [142, 56] on icon "button" at bounding box center [141, 58] width 5 height 5
click at [229, 57] on icon "button" at bounding box center [231, 58] width 4 height 5
click at [44, 101] on div at bounding box center [192, 110] width 385 height 220
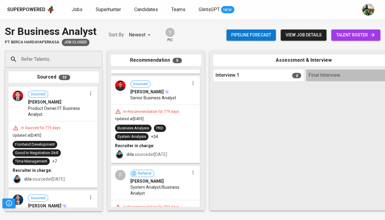
scroll to position [177, 0]
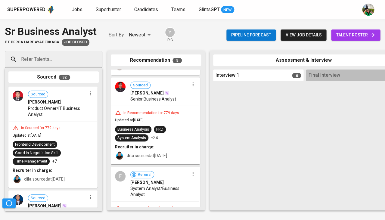
click at [166, 144] on div "Recruiter in charge:" at bounding box center [155, 147] width 81 height 6
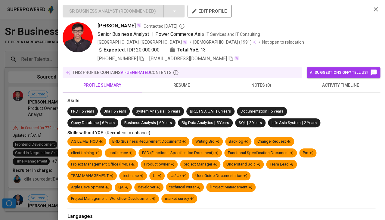
click at [183, 71] on div "this profile contains AI-generated contents" at bounding box center [182, 73] width 234 height 6
click at [184, 86] on span "resume" at bounding box center [182, 86] width 72 height 8
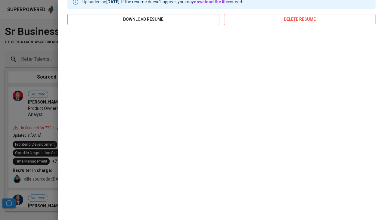
scroll to position [102, 0]
click at [34, 122] on div at bounding box center [192, 110] width 385 height 220
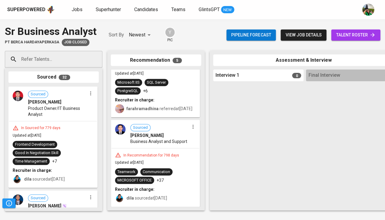
scroll to position [0, 0]
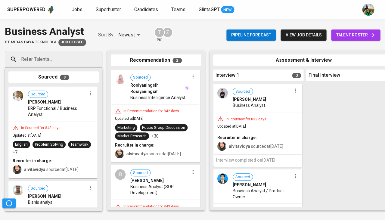
click at [268, 147] on div "alvitavidya sourced at [DATE]" at bounding box center [256, 146] width 54 height 6
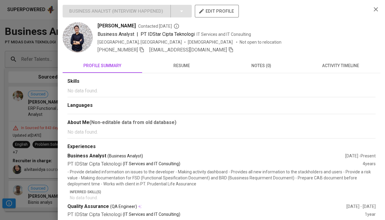
click at [181, 66] on span "resume" at bounding box center [182, 66] width 72 height 8
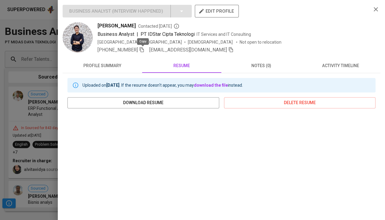
click at [142, 49] on icon "button" at bounding box center [141, 49] width 5 height 5
click at [204, 52] on span "fachrezy18@gmail.com" at bounding box center [191, 49] width 84 height 7
click at [229, 49] on icon "button" at bounding box center [231, 49] width 4 height 5
click at [17, 150] on div at bounding box center [192, 110] width 385 height 220
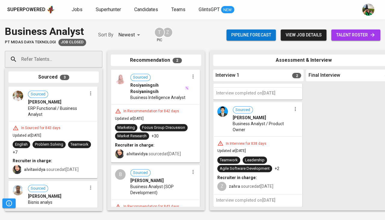
scroll to position [67, 0]
click at [274, 136] on div "Sourced Teddy Suryana Business Analyst / Product Owner" at bounding box center [258, 120] width 88 height 34
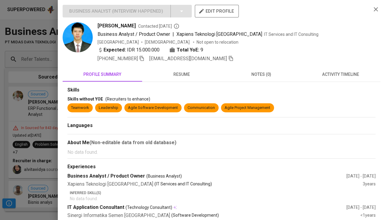
click at [323, 72] on span "activity timeline" at bounding box center [340, 75] width 72 height 8
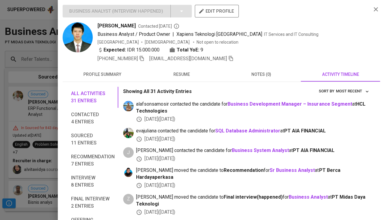
click at [182, 74] on span "resume" at bounding box center [182, 75] width 72 height 8
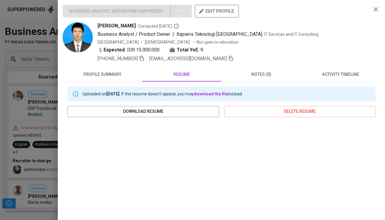
scroll to position [0, 0]
click at [141, 58] on icon "button" at bounding box center [141, 58] width 5 height 5
click at [229, 57] on icon "button" at bounding box center [231, 58] width 4 height 5
click at [24, 53] on div at bounding box center [192, 110] width 385 height 220
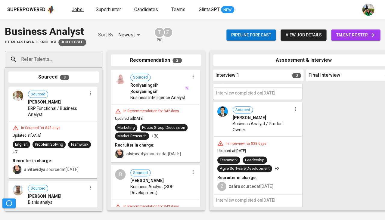
click at [81, 8] on link "Jobs" at bounding box center [78, 10] width 12 height 8
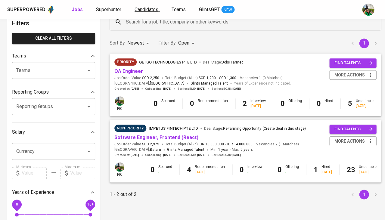
scroll to position [36, 0]
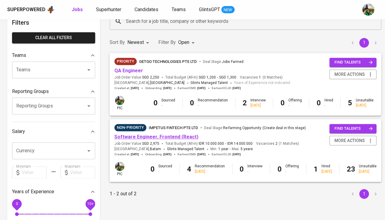
click at [134, 135] on link "Software Engineer, Frontend (React)" at bounding box center [156, 137] width 84 height 6
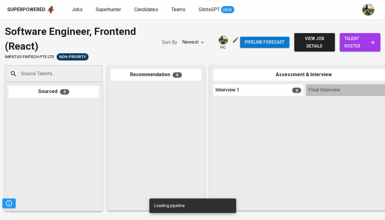
click at [352, 41] on span "talent roster" at bounding box center [359, 42] width 31 height 15
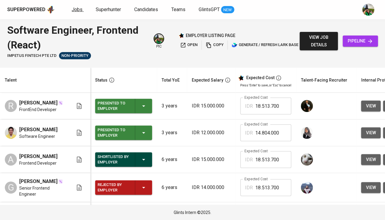
click at [76, 11] on span "Jobs" at bounding box center [77, 10] width 11 height 6
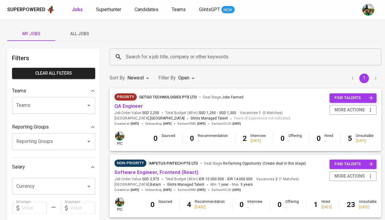
click at [82, 32] on span "All Jobs" at bounding box center [79, 34] width 41 height 8
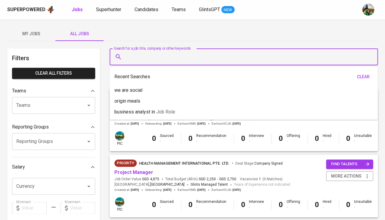
click at [126, 58] on input "Search for a job title, company or other keywords" at bounding box center [245, 56] width 242 height 11
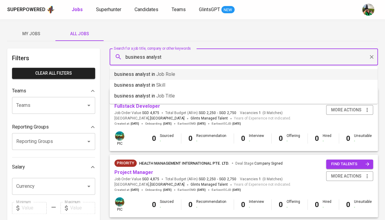
click at [162, 74] on span "Job Role" at bounding box center [165, 74] width 19 height 6
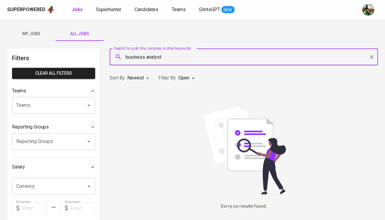
type input "business analyst"
click at [190, 78] on body "Superpowered Jobs Superhunter Candidates Teams GlintsGPT NEW My Jobs All Jobs F…" at bounding box center [192, 205] width 385 height 411
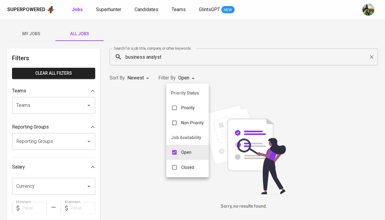
click at [185, 166] on p "Closed" at bounding box center [187, 167] width 13 height 6
type input "OPEN,CLOSE"
checkbox input "true"
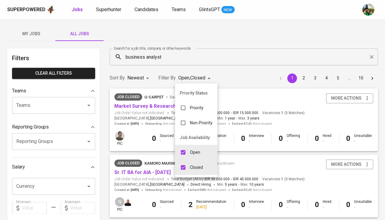
click at [188, 151] on div "Open" at bounding box center [190, 152] width 30 height 11
type input "CLOSE"
checkbox input "false"
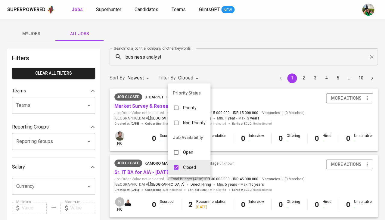
click at [36, 181] on div at bounding box center [192, 110] width 385 height 220
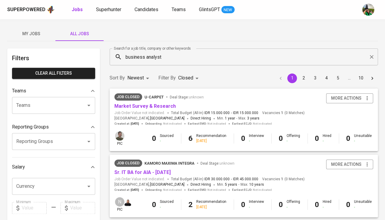
click at [36, 181] on div "Priority Status Priority Non-Priority Job Availability Open Closed" at bounding box center [192, 110] width 385 height 220
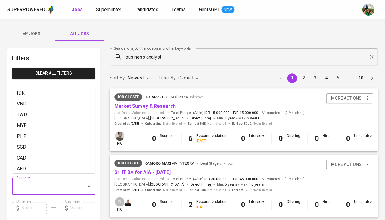
click at [36, 181] on input "Currency" at bounding box center [45, 186] width 61 height 11
click at [34, 145] on li "SGD" at bounding box center [53, 147] width 83 height 11
type input "SGD"
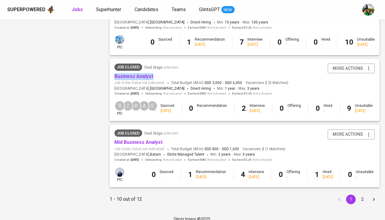
scroll to position [559, 0]
click at [359, 195] on button "2" at bounding box center [362, 200] width 10 height 10
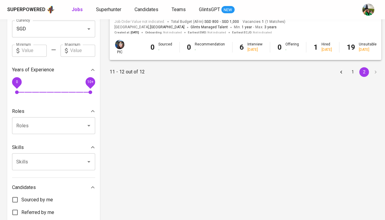
scroll to position [159, 0]
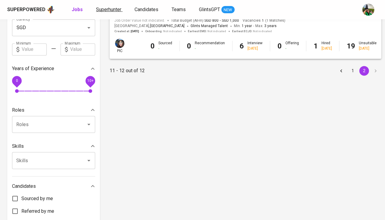
click at [110, 9] on span "Superhunter" at bounding box center [108, 10] width 25 height 6
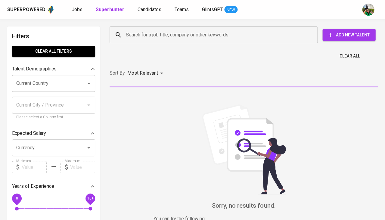
click at [163, 38] on input "Search for a job title, company or other keywords" at bounding box center [214, 34] width 181 height 11
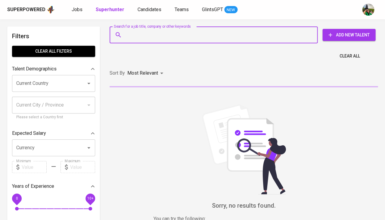
paste input "prenjak99@gmail.com"
type input "prenjak99@gmail.com"
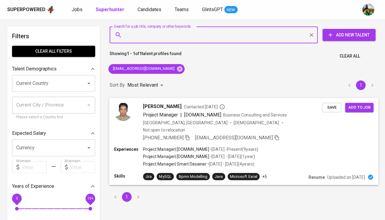
click at [332, 108] on span "Save" at bounding box center [331, 107] width 13 height 7
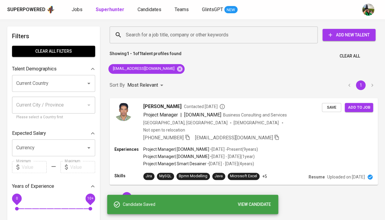
click at [150, 14] on div "Superpowered Jobs Superhunter Candidates Teams GlintsGPT NEW" at bounding box center [192, 9] width 385 height 19
click at [151, 7] on span "Candidates" at bounding box center [150, 10] width 24 height 6
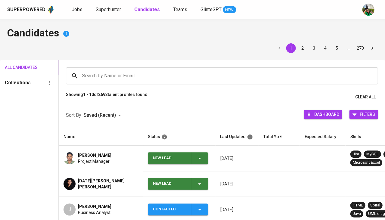
click at [198, 156] on icon "button" at bounding box center [199, 158] width 7 height 7
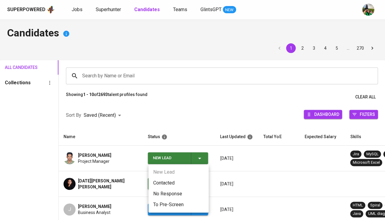
click at [174, 182] on li "Contacted" at bounding box center [178, 183] width 60 height 11
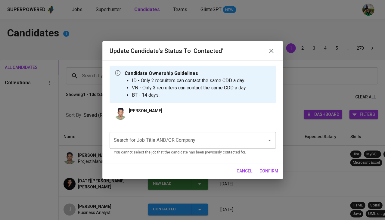
click at [167, 141] on input "Search for Job Title AND/OR Company" at bounding box center [184, 139] width 144 height 11
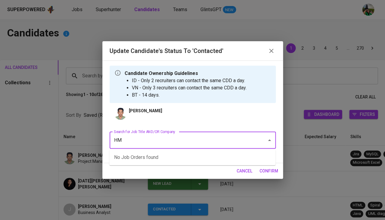
type input "HMI"
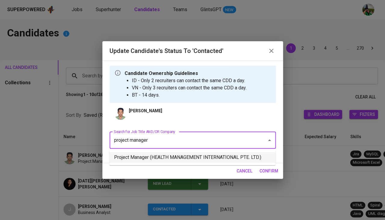
click at [166, 155] on li "Project Manager (HEALTH MANAGEMENT INTERNATIONAL PTE. LTD.)" at bounding box center [192, 157] width 166 height 11
type input "project manager"
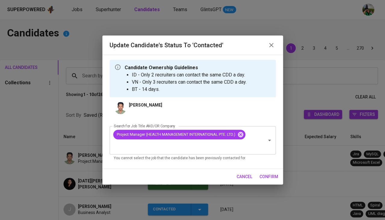
click at [267, 175] on span "confirm" at bounding box center [268, 177] width 19 height 8
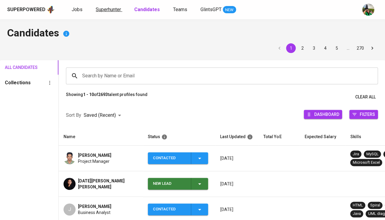
click at [100, 7] on span "Superhunter" at bounding box center [108, 10] width 25 height 6
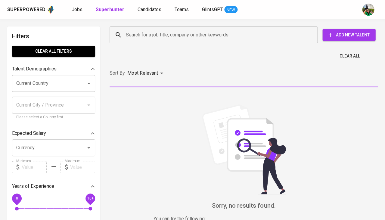
click at [124, 28] on div "Search for a job title, company or other keywords" at bounding box center [214, 34] width 208 height 17
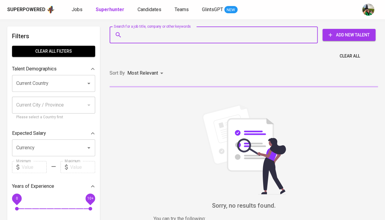
paste input "willyuliantos@gmail.com"
type input "willyuliantos@gmail.com"
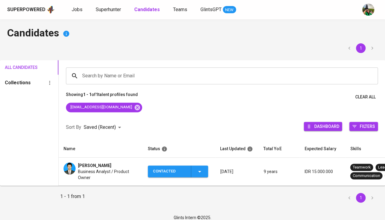
click at [102, 171] on span "Business Analyst / Product Owner" at bounding box center [108, 174] width 60 height 12
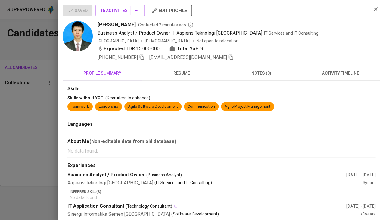
click at [328, 74] on span "activity timeline" at bounding box center [340, 74] width 72 height 8
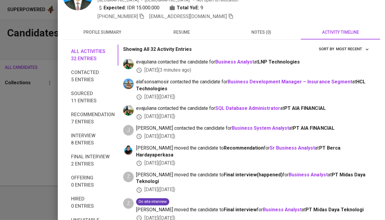
scroll to position [43, 0]
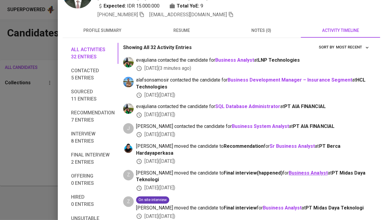
click at [289, 170] on b "Business Analyst" at bounding box center [308, 173] width 39 height 6
click at [2, 120] on div at bounding box center [192, 110] width 385 height 220
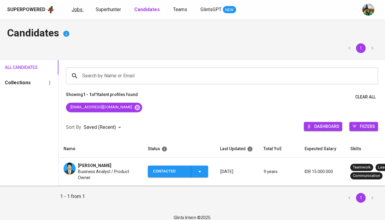
click at [74, 13] on link "Jobs" at bounding box center [78, 10] width 12 height 8
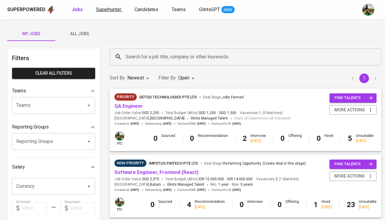
click at [117, 7] on span "Superhunter" at bounding box center [108, 10] width 25 height 6
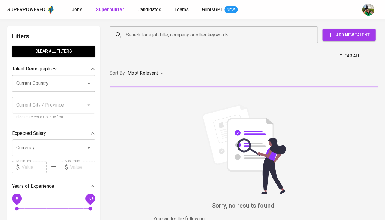
click at [147, 37] on input "Search for a job title, company or other keywords" at bounding box center [214, 34] width 181 height 11
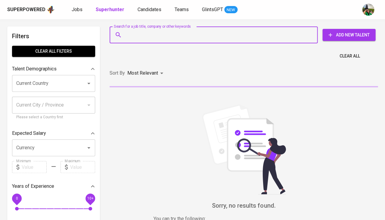
paste input "[EMAIL_ADDRESS][DOMAIN_NAME]"
type input "[EMAIL_ADDRESS][DOMAIN_NAME]"
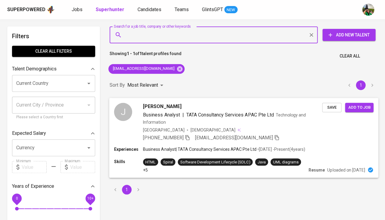
click at [333, 106] on span "Save" at bounding box center [331, 107] width 13 height 7
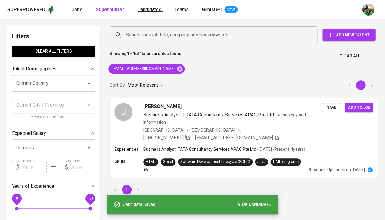
click at [156, 11] on span "Candidates" at bounding box center [150, 10] width 24 height 6
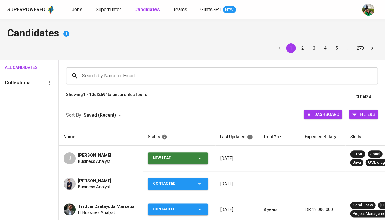
click at [201, 158] on icon "button" at bounding box center [199, 158] width 7 height 7
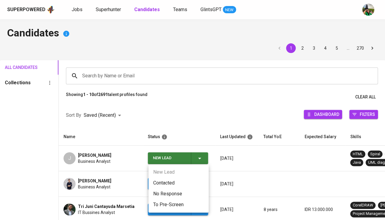
click at [174, 182] on li "Contacted" at bounding box center [178, 183] width 60 height 11
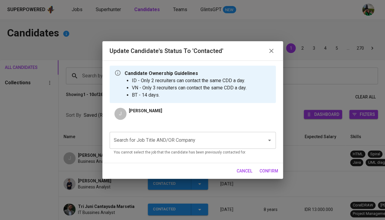
click at [172, 142] on input "Search for Job Title AND/OR Company" at bounding box center [184, 139] width 144 height 11
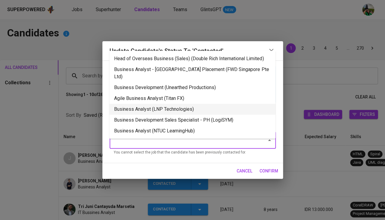
click at [178, 104] on li "Business Analyst (LNP Technologies)" at bounding box center [192, 109] width 166 height 11
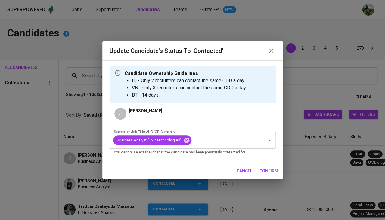
click at [271, 172] on span "confirm" at bounding box center [268, 171] width 19 height 8
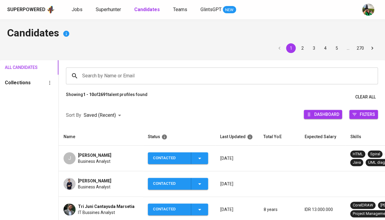
click at [108, 15] on div "Superpowered Jobs Superhunter Candidates Teams GlintsGPT NEW" at bounding box center [192, 9] width 385 height 19
click at [112, 12] on span "Superhunter" at bounding box center [108, 10] width 25 height 6
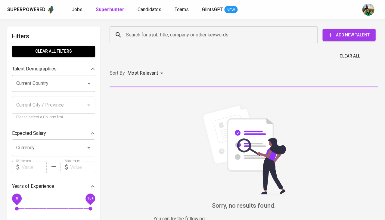
click at [144, 31] on input "Search for a job title, company or other keywords" at bounding box center [214, 34] width 181 height 11
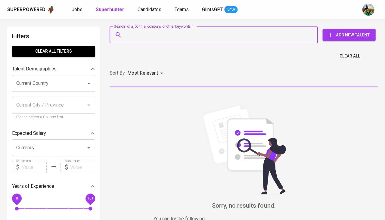
paste input "[EMAIL_ADDRESS][DOMAIN_NAME]"
type input "rajapalawija@gmail.com"
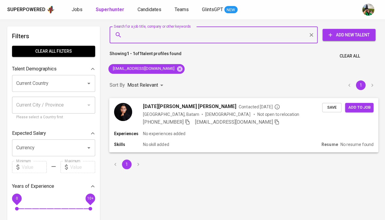
click at [334, 106] on span "Save" at bounding box center [331, 107] width 13 height 7
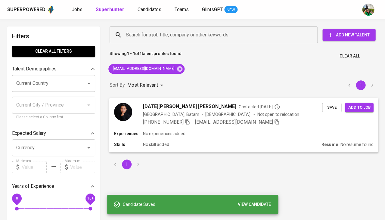
click at [193, 104] on span "[DATE][PERSON_NAME] [PERSON_NAME]" at bounding box center [189, 106] width 93 height 7
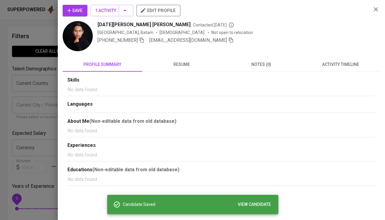
click at [169, 64] on span "resume" at bounding box center [182, 65] width 72 height 8
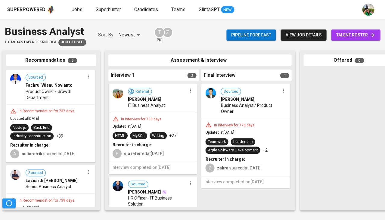
scroll to position [0, 99]
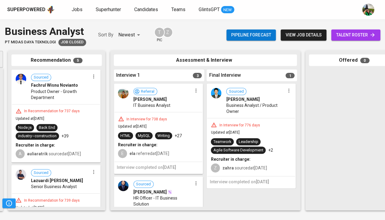
click at [166, 117] on div "In Interview for 738 days" at bounding box center [146, 119] width 45 height 5
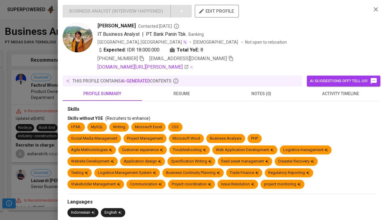
click at [181, 93] on span "resume" at bounding box center [182, 94] width 72 height 8
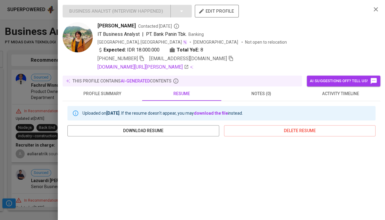
scroll to position [108, 0]
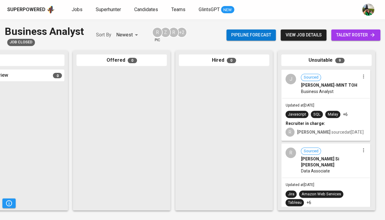
scroll to position [0, 332]
click at [323, 96] on div "J Sourced [PERSON_NAME]-MINT TOH Business Analyst" at bounding box center [326, 84] width 88 height 28
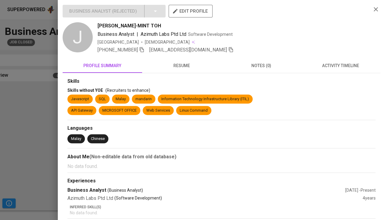
click at [337, 66] on span "activity timeline" at bounding box center [340, 66] width 72 height 8
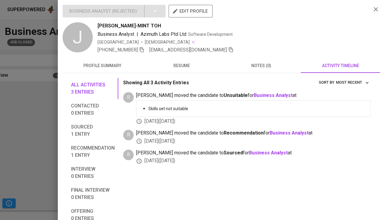
click at [183, 63] on span "resume" at bounding box center [182, 66] width 72 height 8
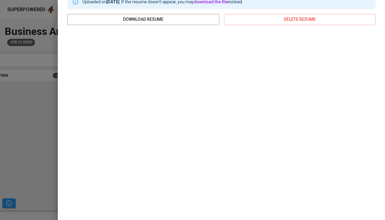
scroll to position [83, 0]
click at [22, 141] on div at bounding box center [192, 110] width 385 height 220
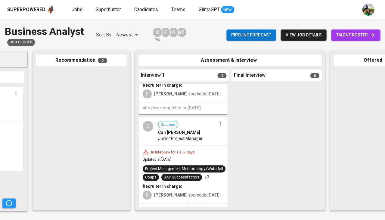
scroll to position [0, 69]
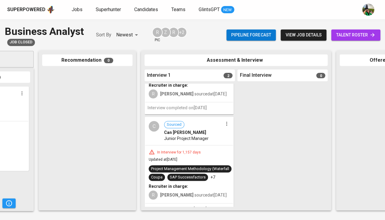
click at [208, 135] on div "Junior Project Manager" at bounding box center [193, 138] width 59 height 6
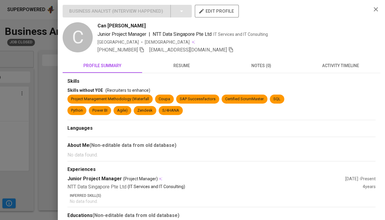
click at [338, 70] on button "activity timeline" at bounding box center [340, 65] width 79 height 14
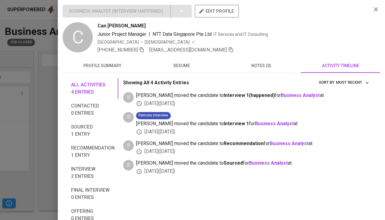
click at [178, 64] on span "resume" at bounding box center [182, 66] width 72 height 8
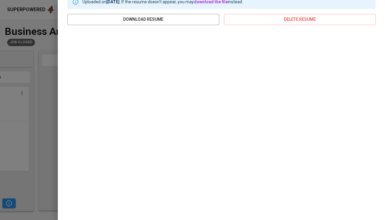
scroll to position [83, 0]
click at [39, 122] on div at bounding box center [192, 110] width 385 height 220
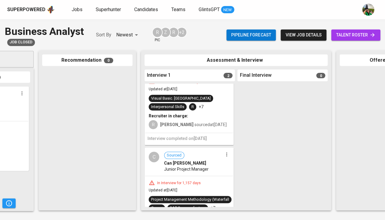
scroll to position [8, 0]
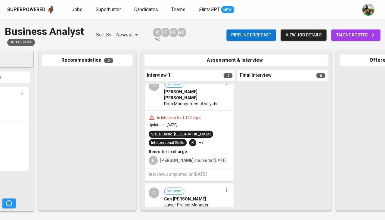
click at [177, 123] on span "Updated at [DATE]" at bounding box center [163, 125] width 29 height 4
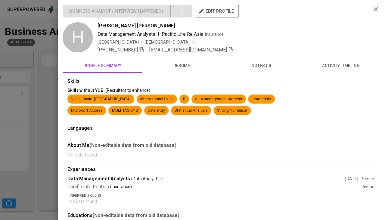
click at [184, 66] on span "resume" at bounding box center [182, 66] width 72 height 8
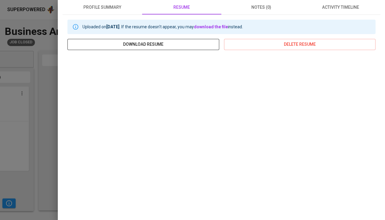
scroll to position [59, 0]
click at [34, 129] on div at bounding box center [192, 110] width 385 height 220
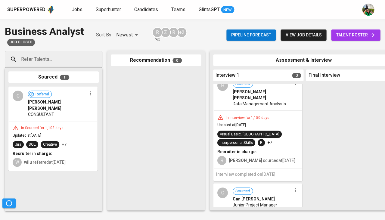
scroll to position [0, 0]
click at [76, 121] on div "In Sourced for 1,103 days Updated at [DATE] Jira SQL Creative +7 Recruiter in c…" at bounding box center [53, 145] width 88 height 49
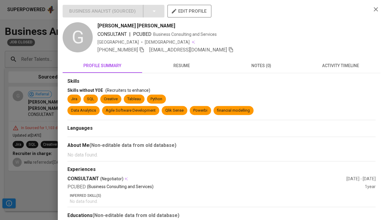
click at [180, 69] on span "resume" at bounding box center [182, 66] width 72 height 8
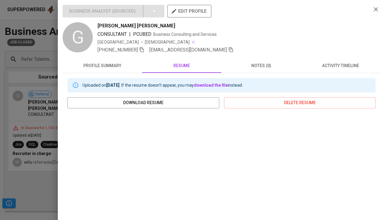
click at [105, 70] on button "profile summary" at bounding box center [102, 65] width 79 height 14
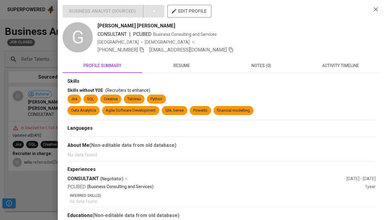
click at [105, 70] on button "profile summary" at bounding box center [102, 65] width 79 height 14
click at [177, 64] on span "resume" at bounding box center [182, 66] width 72 height 8
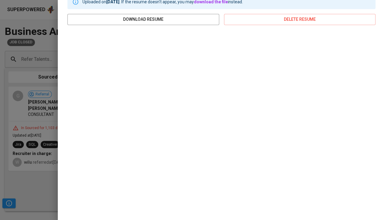
scroll to position [83, 0]
click at [50, 157] on div at bounding box center [192, 110] width 385 height 220
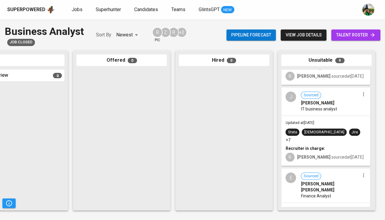
scroll to position [451, 0]
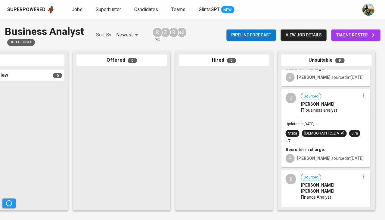
click at [325, 118] on div "Updated at [DATE] Stata CHINESE Jira +7 Recruiter in charge: R [PERSON_NAME] so…" at bounding box center [326, 141] width 88 height 49
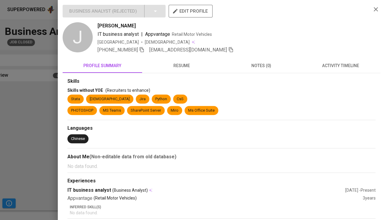
click at [182, 78] on div "Skills" at bounding box center [221, 81] width 308 height 7
click at [181, 70] on button "resume" at bounding box center [181, 65] width 79 height 14
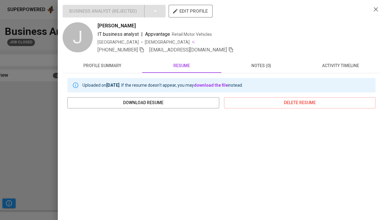
click at [108, 63] on span "profile summary" at bounding box center [102, 66] width 72 height 8
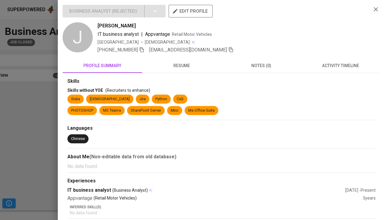
click at [105, 26] on span "[PERSON_NAME]" at bounding box center [116, 25] width 38 height 7
copy span "[PERSON_NAME]"
click at [190, 70] on button "resume" at bounding box center [181, 65] width 79 height 14
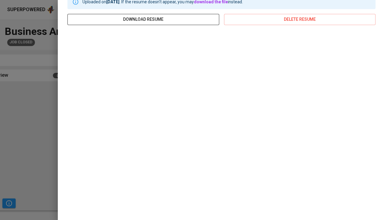
scroll to position [83, 0]
click at [20, 120] on div at bounding box center [192, 110] width 385 height 220
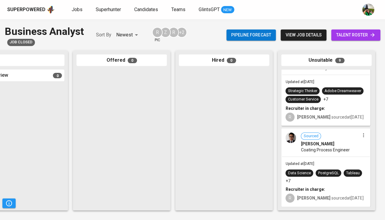
scroll to position [561, 0]
click at [326, 155] on div "Sourced [PERSON_NAME] Coating Process Engineer" at bounding box center [326, 143] width 88 height 28
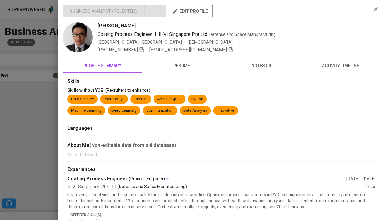
click at [178, 69] on span "resume" at bounding box center [182, 66] width 72 height 8
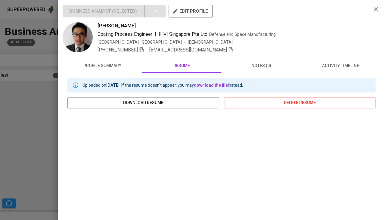
scroll to position [71, 0]
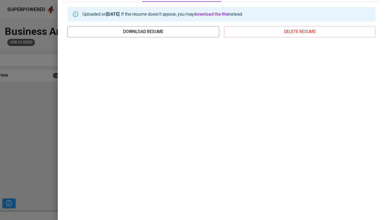
click at [28, 123] on div at bounding box center [192, 110] width 385 height 220
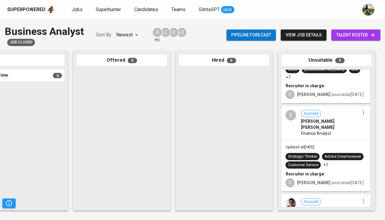
scroll to position [507, 0]
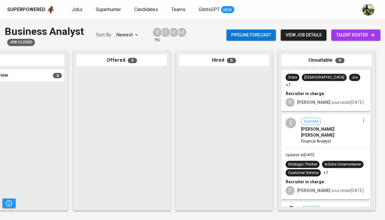
click at [337, 148] on div "Updated at [DATE] Strategic Thinker Adobe Dreamweaver Customer Service +7 Recru…" at bounding box center [326, 173] width 88 height 51
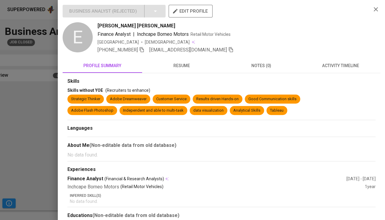
click at [188, 68] on span "resume" at bounding box center [182, 66] width 72 height 8
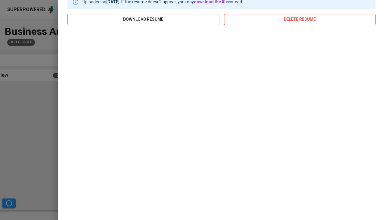
scroll to position [83, 0]
click at [35, 151] on div at bounding box center [192, 110] width 385 height 220
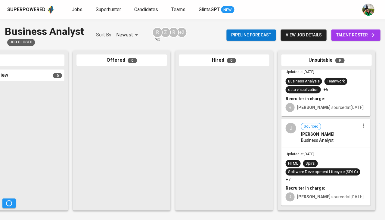
scroll to position [252, 0]
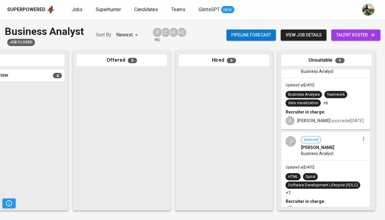
click at [331, 157] on div "J Sourced [PERSON_NAME] Business Analyst" at bounding box center [326, 146] width 88 height 28
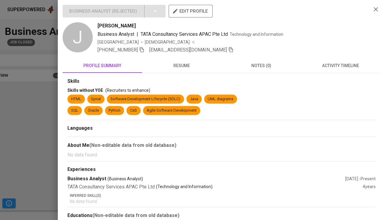
click at [181, 66] on span "resume" at bounding box center [182, 66] width 72 height 8
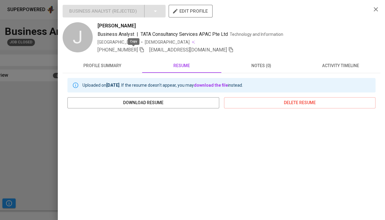
click at [140, 51] on icon "button" at bounding box center [142, 49] width 4 height 5
click at [228, 50] on icon "button" at bounding box center [230, 49] width 5 height 5
click at [16, 146] on div at bounding box center [192, 110] width 385 height 220
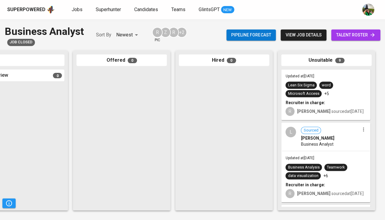
scroll to position [178, 0]
click at [349, 154] on div "Updated at Jul 22, 2022 Business Analysis Teamwork data visualization +6 Recrui…" at bounding box center [326, 177] width 88 height 51
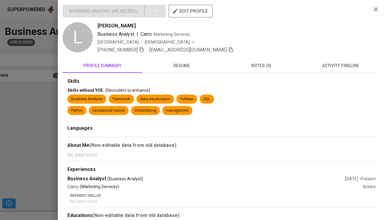
click at [187, 64] on span "resume" at bounding box center [182, 66] width 72 height 8
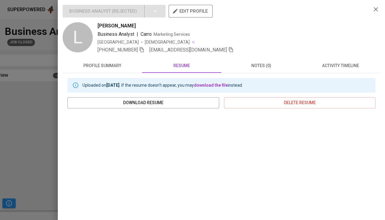
click at [14, 139] on div at bounding box center [192, 110] width 385 height 220
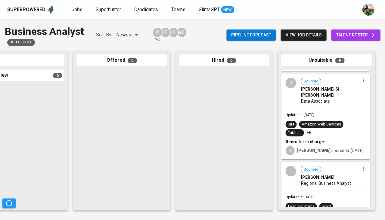
scroll to position [69, 0]
click at [328, 181] on span "Regional Business Analyst" at bounding box center [326, 184] width 50 height 6
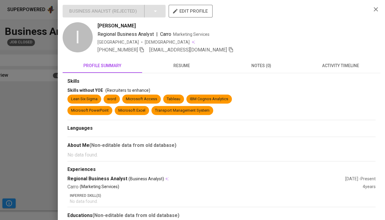
click at [189, 82] on div "Skills" at bounding box center [221, 81] width 308 height 7
click at [188, 71] on button "resume" at bounding box center [181, 65] width 79 height 14
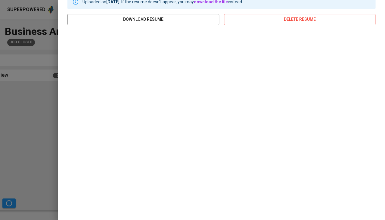
scroll to position [83, 0]
click at [7, 142] on div at bounding box center [192, 110] width 385 height 220
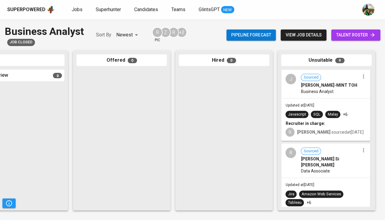
scroll to position [0, 0]
click at [325, 93] on span "Business Analyst" at bounding box center [317, 91] width 32 height 6
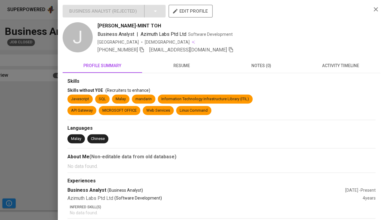
click at [180, 68] on span "resume" at bounding box center [182, 66] width 72 height 8
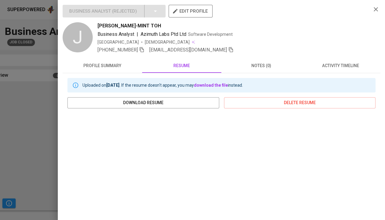
click at [34, 114] on div at bounding box center [192, 110] width 385 height 220
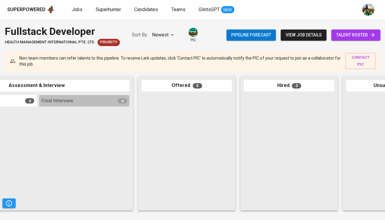
scroll to position [0, 288]
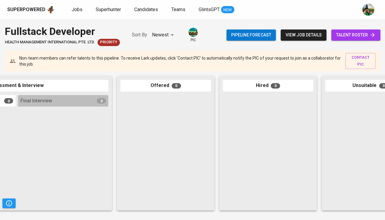
click at [347, 39] on link "talent roster" at bounding box center [355, 34] width 49 height 11
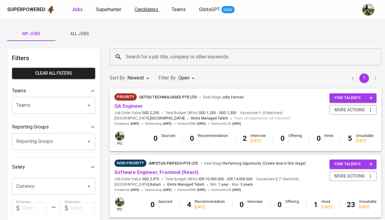
click at [138, 12] on link "Candidates" at bounding box center [146, 10] width 25 height 8
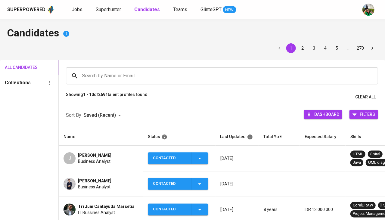
click at [108, 73] on input "Search by Name or Email" at bounding box center [223, 75] width 285 height 11
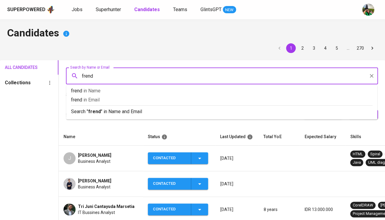
type input "frendy"
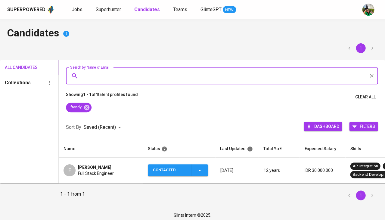
click at [104, 166] on div "[PERSON_NAME]" at bounding box center [96, 167] width 36 height 6
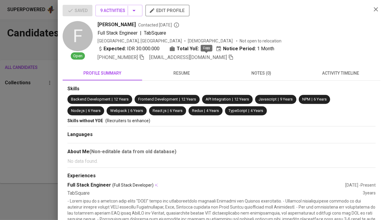
click at [228, 57] on icon "button" at bounding box center [230, 56] width 5 height 5
click at [32, 129] on div at bounding box center [192, 110] width 385 height 220
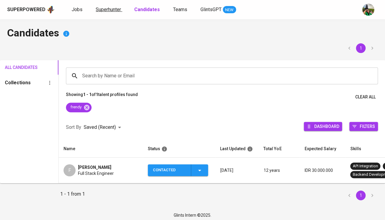
click at [110, 6] on link "Superhunter" at bounding box center [109, 10] width 26 height 8
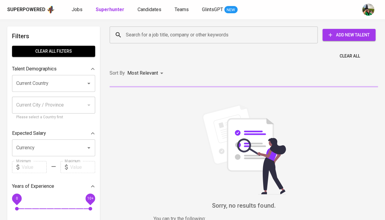
click at [138, 27] on div "Search for a job title, company or other keywords" at bounding box center [214, 34] width 208 height 17
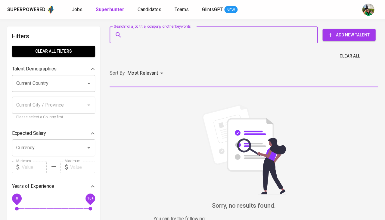
paste input "[EMAIL_ADDRESS][DOMAIN_NAME]"
type input "[EMAIL_ADDRESS][DOMAIN_NAME]"
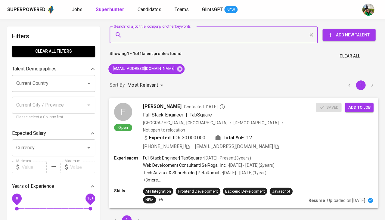
click at [357, 107] on span "Add to job" at bounding box center [359, 107] width 22 height 7
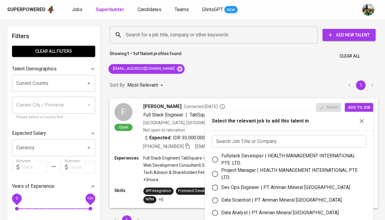
click at [260, 137] on input "text" at bounding box center [289, 141] width 154 height 12
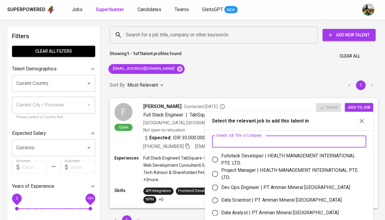
click at [253, 156] on div "Fullstack Developer | HEALTH MANAGEMENT INTERNATIONAL PTE. LTD." at bounding box center [291, 159] width 140 height 14
click at [221, 156] on input "Fullstack Developer | HEALTH MANAGEMENT INTERNATIONAL PTE. LTD." at bounding box center [215, 159] width 13 height 13
radio input "true"
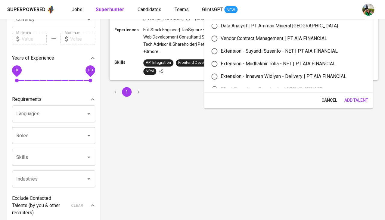
scroll to position [150, 0]
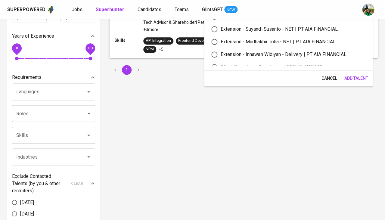
click at [354, 75] on span "Add Talent" at bounding box center [356, 79] width 24 height 8
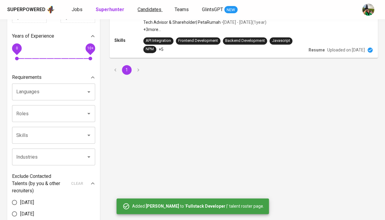
click at [140, 10] on span "Candidates" at bounding box center [150, 10] width 24 height 6
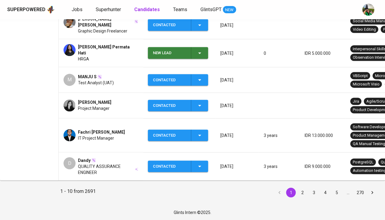
scroll to position [246, 0]
click at [304, 191] on button "2" at bounding box center [302, 192] width 10 height 10
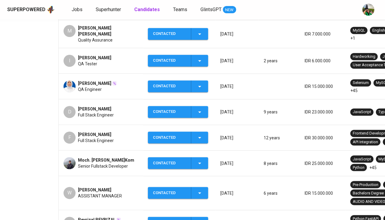
scroll to position [127, 0]
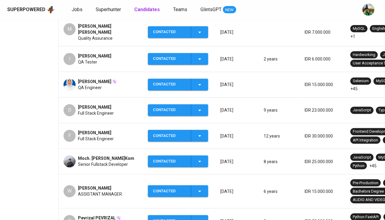
click at [91, 104] on span "Darmadi SANTOSO" at bounding box center [94, 107] width 33 height 6
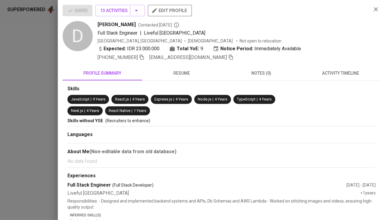
click at [104, 106] on div "Nest.js | 4 Years React Native | 1 Years" at bounding box center [221, 111] width 308 height 11
click at [229, 58] on icon "button" at bounding box center [231, 57] width 4 height 5
click at [25, 94] on div at bounding box center [192, 110] width 385 height 220
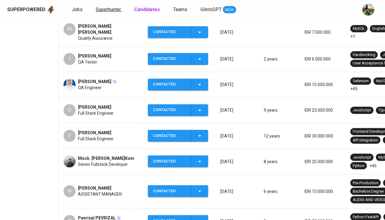
click at [104, 10] on span "Superhunter" at bounding box center [108, 10] width 25 height 6
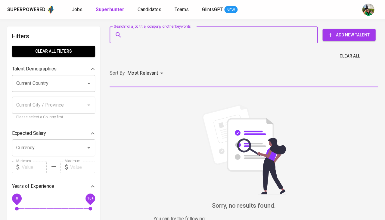
click at [146, 35] on input "Search for a job title, company or other keywords" at bounding box center [214, 34] width 181 height 11
paste input "hertrix_24@yahoo.co.id"
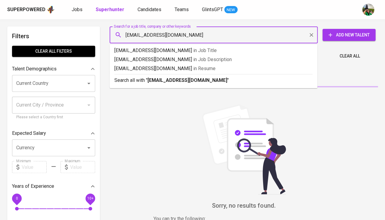
type input "hertrix_24@yahoo.co.id"
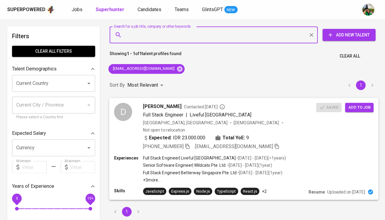
click at [358, 106] on span "Add to job" at bounding box center [359, 107] width 22 height 7
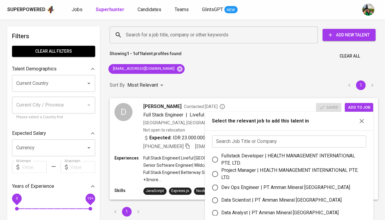
click at [247, 159] on div "Fullstack Developer | HEALTH MANAGEMENT INTERNATIONAL PTE. LTD." at bounding box center [291, 159] width 140 height 14
click at [221, 159] on input "Fullstack Developer | HEALTH MANAGEMENT INTERNATIONAL PTE. LTD." at bounding box center [215, 159] width 13 height 13
radio input "true"
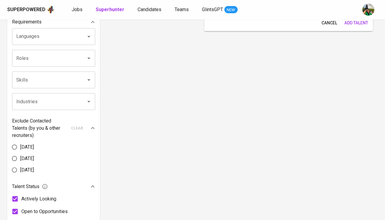
scroll to position [178, 0]
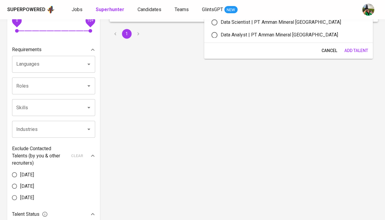
click at [355, 51] on span "Add Talent" at bounding box center [356, 51] width 24 height 8
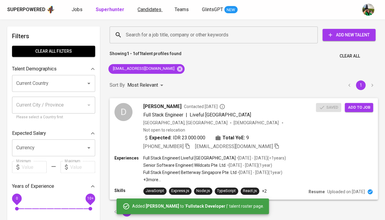
scroll to position [-2, 0]
click at [145, 12] on span "Candidates" at bounding box center [150, 10] width 24 height 6
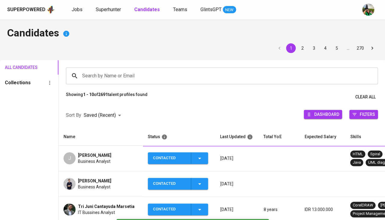
click at [145, 12] on b "Candidates" at bounding box center [147, 10] width 26 height 6
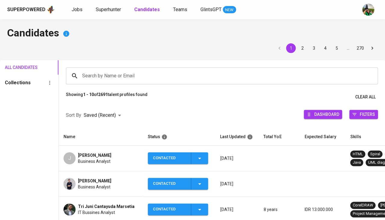
click at [112, 71] on input "Search by Name or Email" at bounding box center [223, 75] width 285 height 11
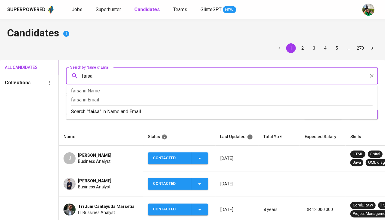
type input "faisal"
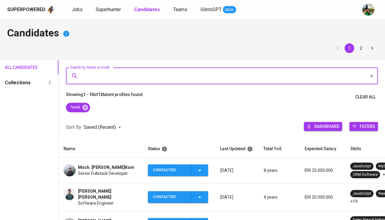
click at [107, 166] on span "Moch. Faisal Rasid, S.Kom" at bounding box center [106, 167] width 56 height 6
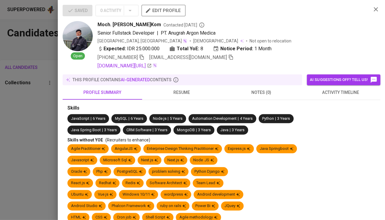
click at [118, 172] on div at bounding box center [192, 110] width 385 height 220
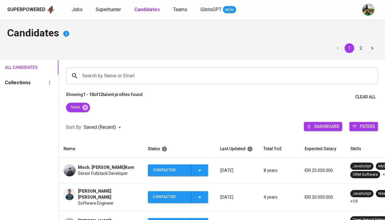
click at [107, 165] on span "Moch. Faisal Rasid, S.Kom" at bounding box center [106, 167] width 56 height 6
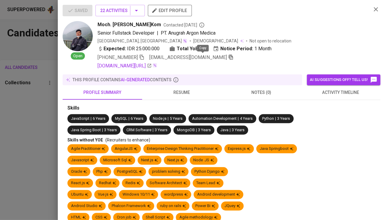
click at [228, 56] on icon "button" at bounding box center [230, 56] width 5 height 5
click at [12, 146] on div at bounding box center [192, 110] width 385 height 220
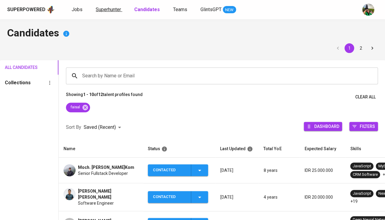
click at [110, 11] on span "Superhunter" at bounding box center [108, 10] width 25 height 6
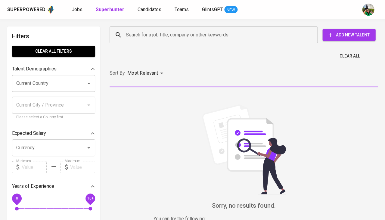
click at [163, 32] on input "Search for a job title, company or other keywords" at bounding box center [214, 34] width 181 height 11
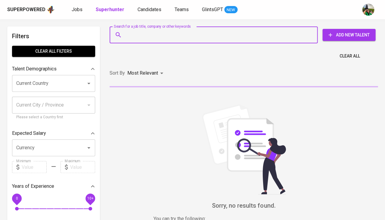
paste input "faisalrasid@gmail.com"
type input "faisalrasid@gmail.com"
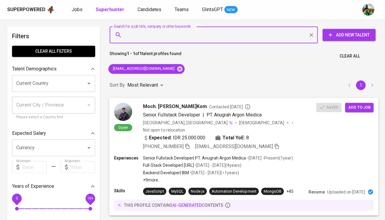
click at [363, 104] on span "Add to job" at bounding box center [359, 107] width 22 height 7
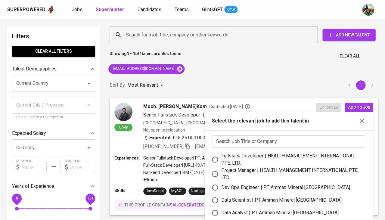
click at [245, 152] on div "Fullstack Developer | HEALTH MANAGEMENT INTERNATIONAL PTE. LTD." at bounding box center [291, 159] width 140 height 14
click at [221, 153] on input "Fullstack Developer | HEALTH MANAGEMENT INTERNATIONAL PTE. LTD." at bounding box center [215, 159] width 13 height 13
radio input "true"
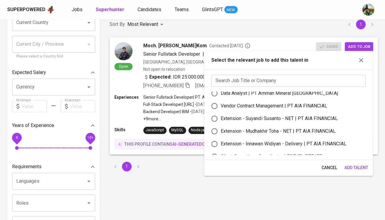
scroll to position [74, 0]
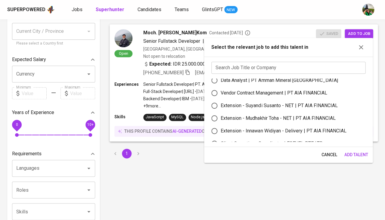
click at [354, 156] on span "Add Talent" at bounding box center [356, 155] width 24 height 8
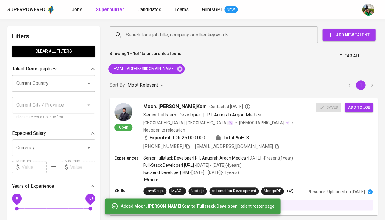
scroll to position [-1, 0]
click at [72, 10] on span "Jobs" at bounding box center [77, 10] width 11 height 6
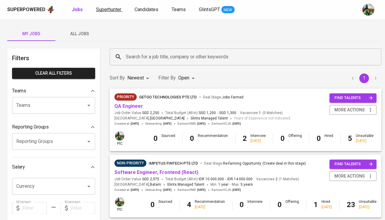
click at [118, 10] on span "Superhunter" at bounding box center [108, 10] width 25 height 6
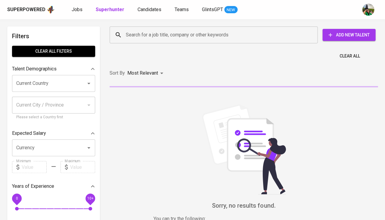
click at [118, 10] on b "Superhunter" at bounding box center [110, 10] width 29 height 6
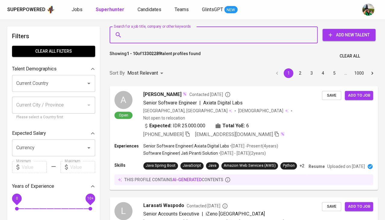
click at [128, 34] on input "Search for a job title, company or other keywords" at bounding box center [214, 34] width 181 height 11
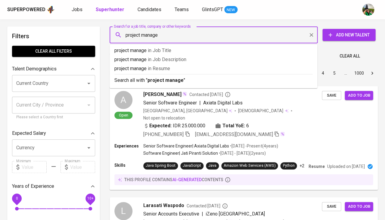
type input "project manager"
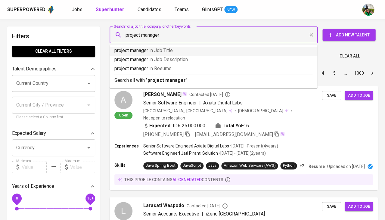
click at [148, 50] on p "project manager in Job Title" at bounding box center [213, 50] width 198 height 7
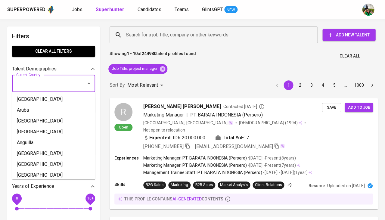
click at [46, 82] on input "Current Country" at bounding box center [45, 83] width 61 height 11
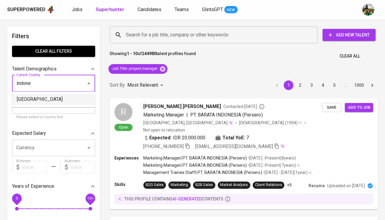
click at [44, 104] on li "[GEOGRAPHIC_DATA]" at bounding box center [53, 99] width 83 height 11
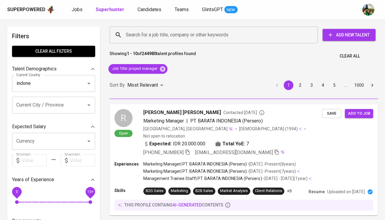
type input "[GEOGRAPHIC_DATA]"
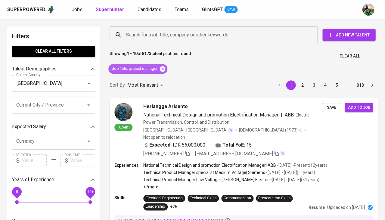
click at [162, 70] on icon at bounding box center [162, 69] width 7 height 7
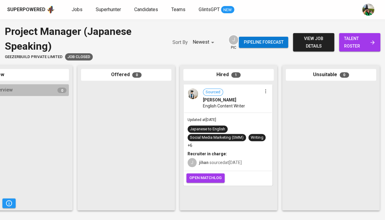
scroll to position [0, 327]
click at [232, 113] on div "Updated at [DATE] Japanese to English Social Media Marketing (SMM) Writing +6 R…" at bounding box center [228, 142] width 88 height 58
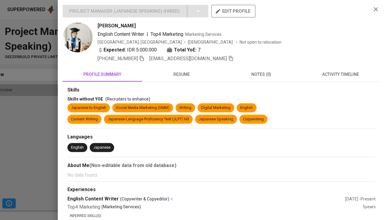
click at [181, 76] on button "resume" at bounding box center [181, 74] width 79 height 14
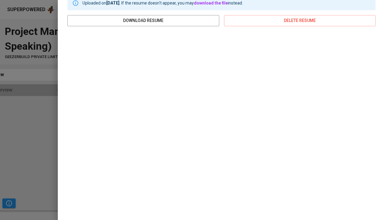
scroll to position [91, 0]
click at [35, 125] on div at bounding box center [192, 110] width 385 height 220
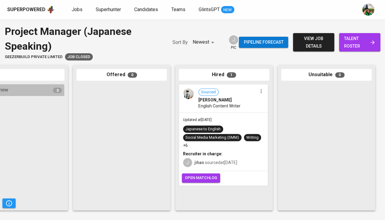
scroll to position [0, 0]
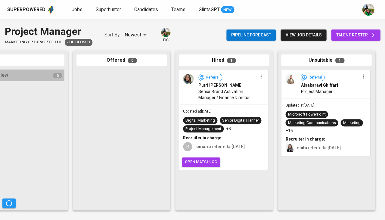
scroll to position [0, 332]
click at [251, 112] on div "Updated at [DATE] Digital Marketing Senior Digital Planner Project Management +…" at bounding box center [223, 129] width 88 height 51
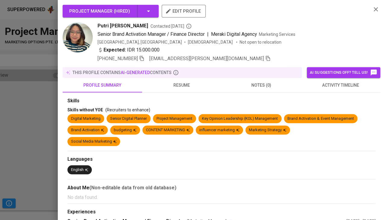
click at [184, 84] on span "resume" at bounding box center [182, 86] width 72 height 8
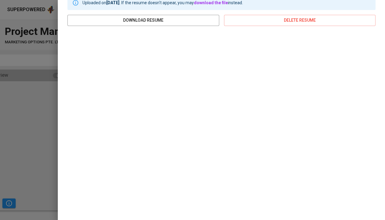
scroll to position [102, 0]
click at [28, 126] on div at bounding box center [192, 110] width 385 height 220
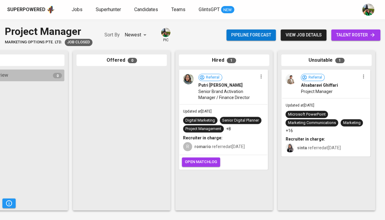
scroll to position [0, 0]
click at [332, 95] on div "Referral Alsabaravi Ghiffari Project Manager" at bounding box center [326, 84] width 88 height 28
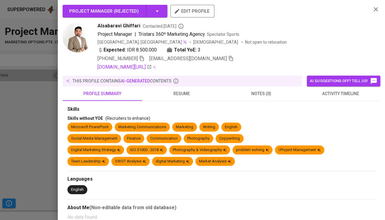
click at [182, 91] on span "resume" at bounding box center [182, 94] width 72 height 8
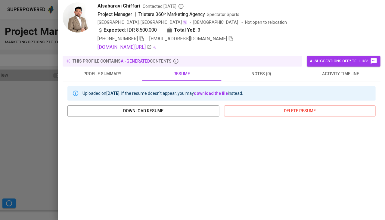
scroll to position [54, 0]
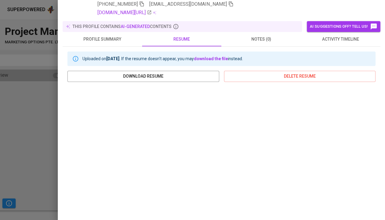
click at [46, 145] on div at bounding box center [192, 110] width 385 height 220
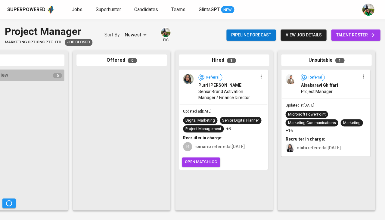
scroll to position [0, 0]
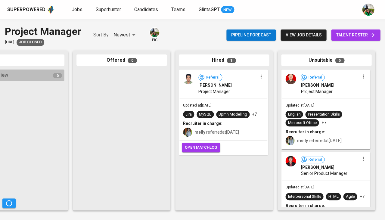
scroll to position [0, 332]
click at [215, 96] on div "Referral [PERSON_NAME] Project Manager" at bounding box center [223, 84] width 88 height 28
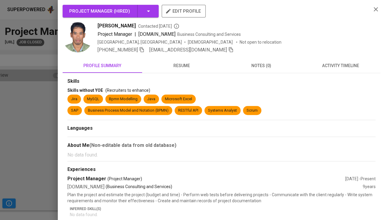
click at [342, 65] on span "activity timeline" at bounding box center [340, 66] width 72 height 8
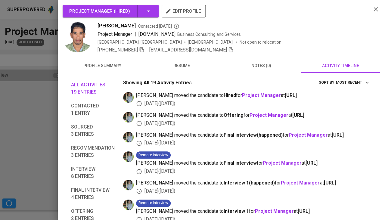
click at [119, 24] on span "[PERSON_NAME]" at bounding box center [116, 25] width 38 height 7
copy span "[PERSON_NAME]"
click at [144, 48] on icon "button" at bounding box center [141, 49] width 5 height 5
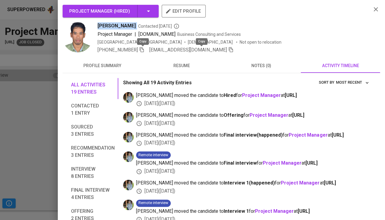
click at [229, 49] on icon "button" at bounding box center [231, 49] width 4 height 5
click at [34, 138] on div at bounding box center [192, 110] width 385 height 220
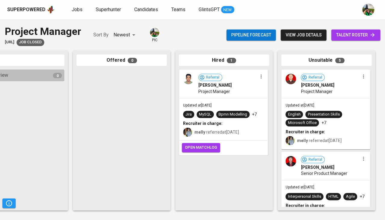
scroll to position [0, 0]
click at [347, 121] on div "English Presentation Skills Microsoft Office +7" at bounding box center [325, 119] width 81 height 16
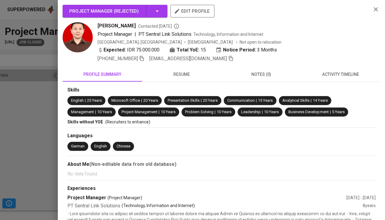
click at [342, 75] on span "activity timeline" at bounding box center [340, 75] width 72 height 8
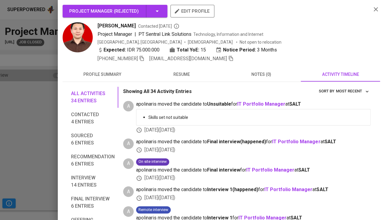
scroll to position [38, 0]
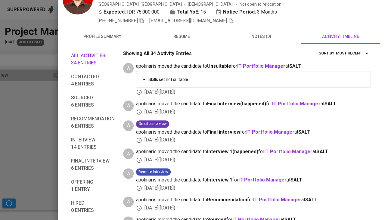
click at [181, 34] on span "resume" at bounding box center [182, 37] width 72 height 8
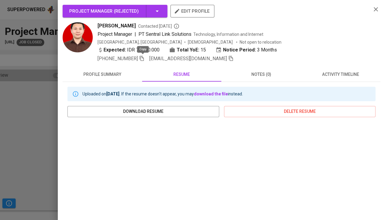
scroll to position [0, 0]
click at [144, 59] on icon "button" at bounding box center [142, 58] width 4 height 5
click at [339, 73] on span "activity timeline" at bounding box center [340, 75] width 72 height 8
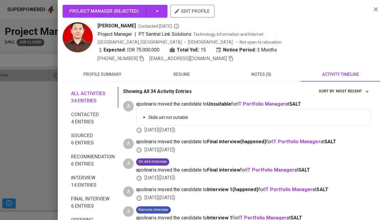
click at [228, 56] on icon "button" at bounding box center [230, 58] width 5 height 5
click at [19, 118] on div at bounding box center [192, 110] width 385 height 220
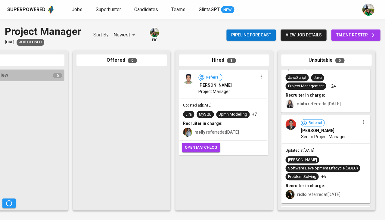
scroll to position [194, 0]
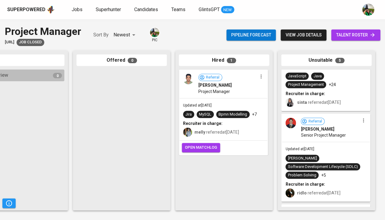
click at [333, 151] on div "Updated at Feb 05, 2024 Trello Software Development Lifecycle (SDLC) Problem So…" at bounding box center [326, 171] width 88 height 59
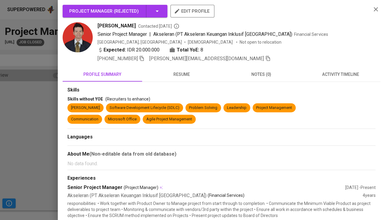
click at [342, 72] on span "activity timeline" at bounding box center [340, 75] width 72 height 8
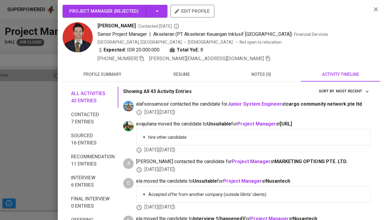
click at [184, 71] on span "resume" at bounding box center [182, 75] width 72 height 8
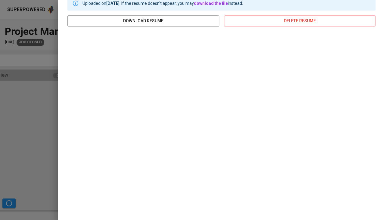
scroll to position [0, 0]
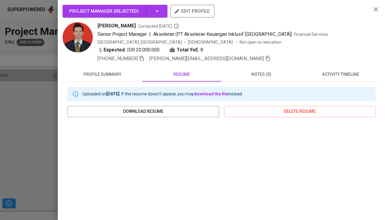
click at [143, 57] on icon "button" at bounding box center [141, 58] width 5 height 5
click at [265, 57] on icon "button" at bounding box center [267, 58] width 5 height 5
click at [28, 114] on div at bounding box center [192, 110] width 385 height 220
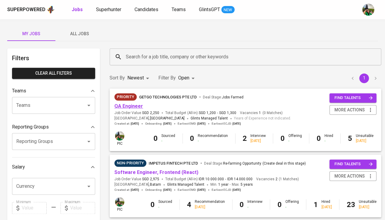
click at [132, 107] on link "QA Engineer" at bounding box center [128, 106] width 29 height 6
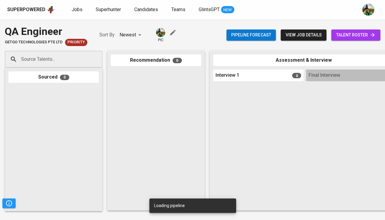
click at [348, 36] on span "talent roster" at bounding box center [355, 35] width 39 height 8
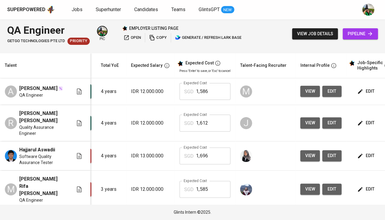
scroll to position [0, 131]
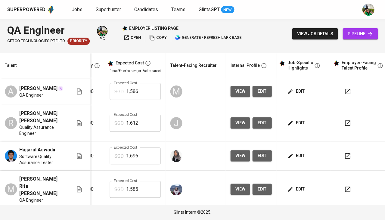
click at [299, 94] on span "edit" at bounding box center [296, 92] width 16 height 8
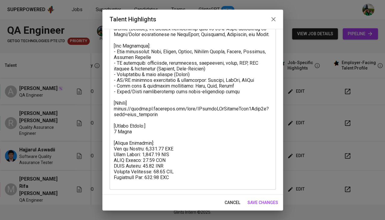
scroll to position [77, 0]
click at [229, 203] on span "cancel" at bounding box center [232, 203] width 16 height 8
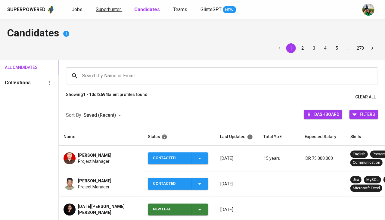
click at [100, 11] on span "Superhunter" at bounding box center [108, 10] width 25 height 6
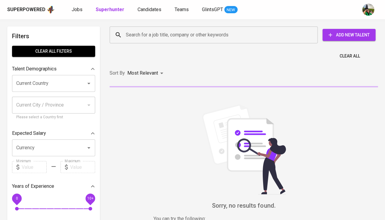
click at [149, 34] on input "Search for a job title, company or other keywords" at bounding box center [214, 34] width 181 height 11
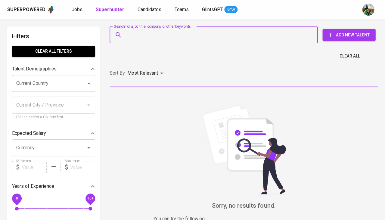
paste input "[PERSON_NAME][EMAIL_ADDRESS][DOMAIN_NAME]"
type input "[PERSON_NAME][EMAIL_ADDRESS][DOMAIN_NAME]"
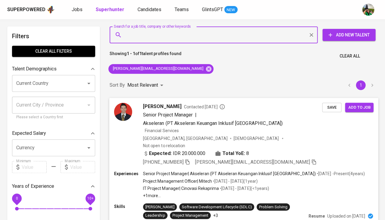
click at [332, 109] on span "Save" at bounding box center [331, 107] width 13 height 7
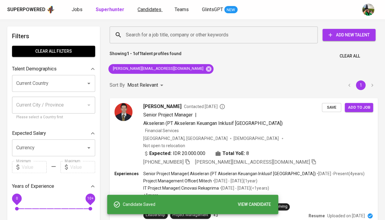
click at [146, 9] on span "Candidates" at bounding box center [150, 10] width 24 height 6
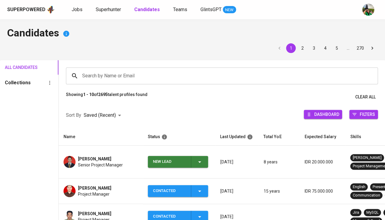
click at [200, 158] on icon "button" at bounding box center [199, 161] width 7 height 7
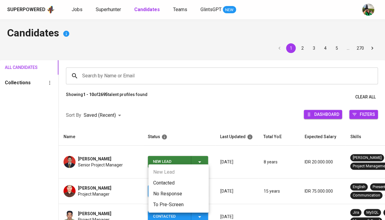
click at [171, 180] on li "Contacted" at bounding box center [178, 183] width 60 height 11
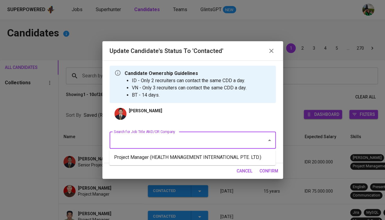
click at [150, 152] on li "Project Manager (HEALTH MANAGEMENT INTERNATIONAL PTE. LTD.)" at bounding box center [192, 157] width 166 height 11
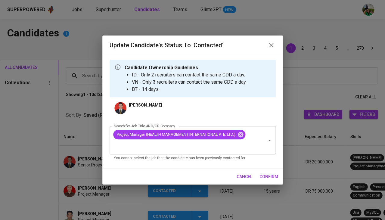
click at [271, 173] on span "confirm" at bounding box center [268, 177] width 19 height 8
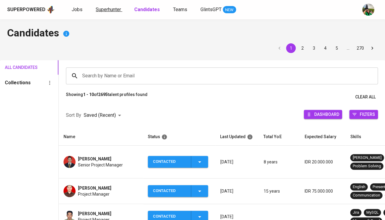
click at [109, 11] on span "Superhunter" at bounding box center [108, 10] width 25 height 6
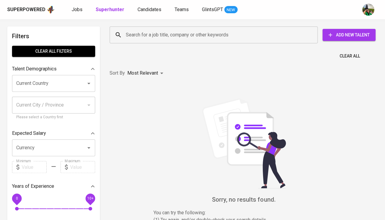
click at [140, 34] on input "Search for a job title, company or other keywords" at bounding box center [214, 34] width 181 height 11
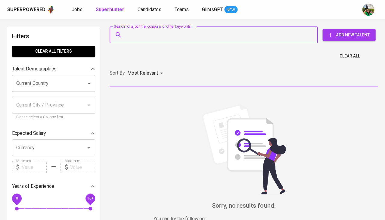
paste input "[EMAIL_ADDRESS][DOMAIN_NAME]"
type input "[EMAIL_ADDRESS][DOMAIN_NAME]"
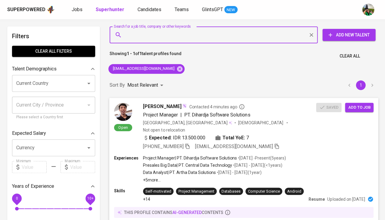
click at [353, 108] on span "Add to job" at bounding box center [359, 107] width 22 height 7
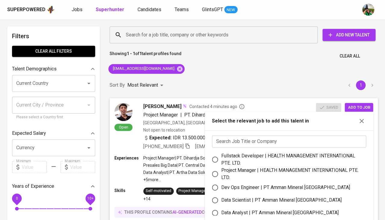
click at [278, 138] on input "text" at bounding box center [289, 141] width 154 height 12
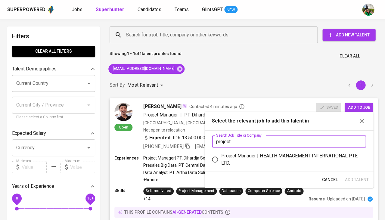
type input "project"
click at [274, 152] on div "Project Manager | HEALTH MANAGEMENT INTERNATIONAL PTE. LTD." at bounding box center [291, 159] width 140 height 14
click at [221, 153] on input "Project Manager | HEALTH MANAGEMENT INTERNATIONAL PTE. LTD." at bounding box center [215, 159] width 13 height 13
radio input "true"
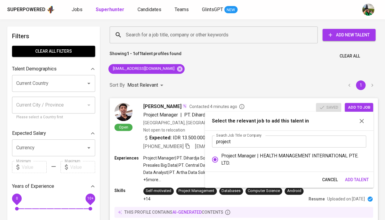
click at [355, 176] on span "Add Talent" at bounding box center [357, 180] width 24 height 8
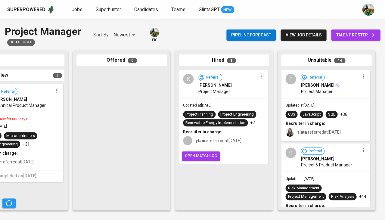
scroll to position [0, 517]
click at [216, 113] on div "Project Planning Project Engineering Renewable Energy Implementation +7" at bounding box center [223, 119] width 81 height 16
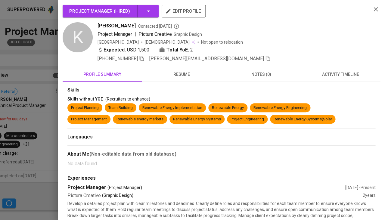
click at [326, 73] on span "activity timeline" at bounding box center [340, 75] width 72 height 8
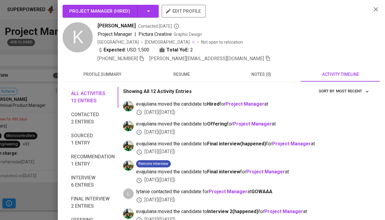
click at [178, 74] on span "resume" at bounding box center [182, 75] width 72 height 8
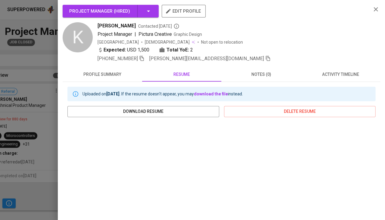
click at [104, 78] on button "profile summary" at bounding box center [102, 74] width 79 height 14
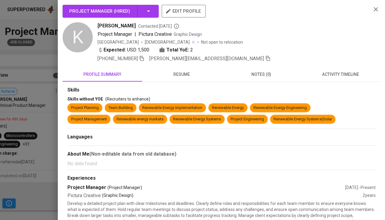
drag, startPoint x: 97, startPoint y: 26, endPoint x: 133, endPoint y: 25, distance: 35.5
click at [133, 25] on div "krishita sukhani Contacted 2 years ago" at bounding box center [231, 25] width 269 height 7
copy span "[PERSON_NAME]"
click at [338, 73] on span "activity timeline" at bounding box center [340, 75] width 72 height 8
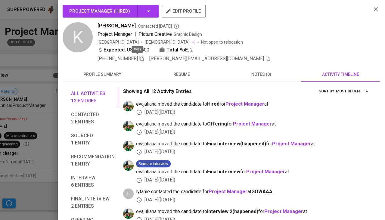
click at [140, 57] on icon "button" at bounding box center [142, 58] width 4 height 5
click at [265, 58] on icon "button" at bounding box center [267, 58] width 5 height 5
click at [22, 145] on div at bounding box center [192, 110] width 385 height 220
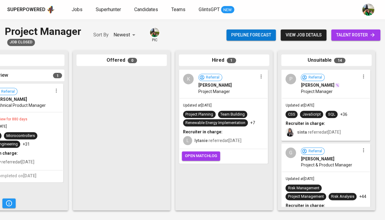
scroll to position [0, 0]
click at [314, 103] on span "Updated at Mar 25, 2023" at bounding box center [299, 105] width 29 height 4
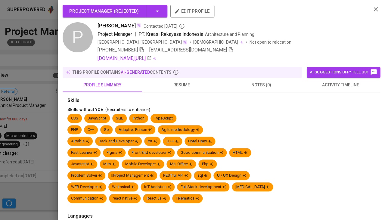
click at [332, 83] on span "activity timeline" at bounding box center [340, 85] width 72 height 8
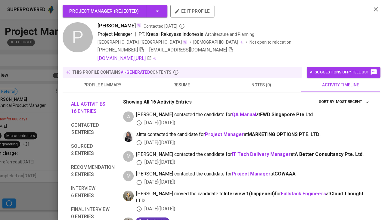
click at [60, 169] on div "Project Manager ( Rejected ) edit profile P Padlan Alqinsi Contacted 2 years ag…" at bounding box center [221, 110] width 327 height 220
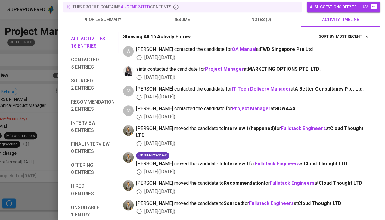
scroll to position [73, 0]
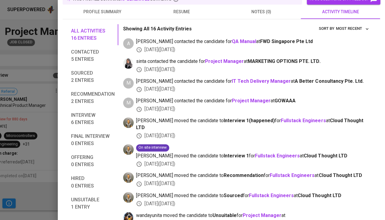
click at [44, 162] on div at bounding box center [192, 110] width 385 height 220
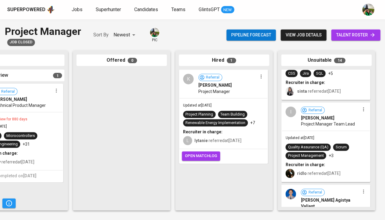
scroll to position [786, 0]
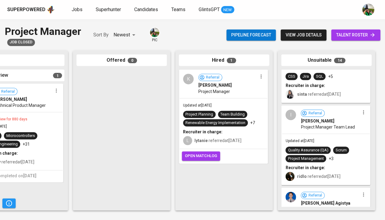
click at [336, 124] on span "Project Manager Team Lead" at bounding box center [328, 127] width 54 height 6
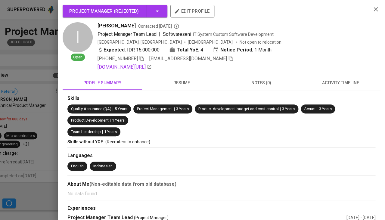
click at [184, 82] on span "resume" at bounding box center [182, 83] width 72 height 8
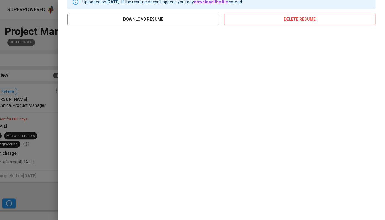
scroll to position [99, 0]
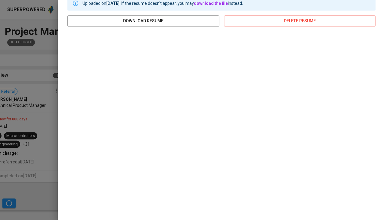
click at [29, 151] on div at bounding box center [192, 110] width 385 height 220
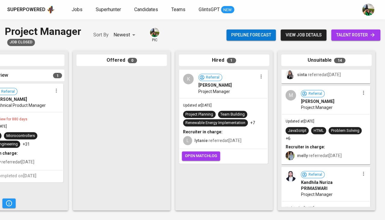
scroll to position [476, 0]
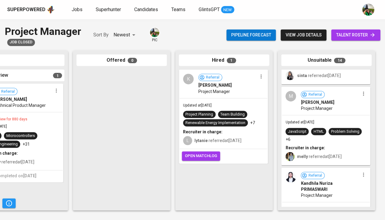
click at [308, 129] on span "JavaScript" at bounding box center [296, 132] width 23 height 6
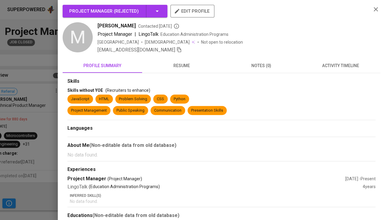
click at [188, 71] on button "resume" at bounding box center [181, 65] width 79 height 14
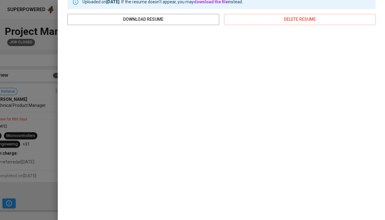
scroll to position [83, 0]
click at [20, 153] on div at bounding box center [192, 110] width 385 height 220
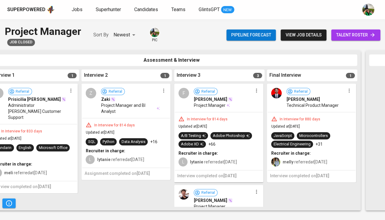
scroll to position [0, 230]
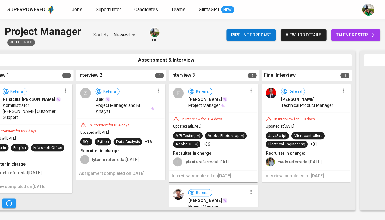
click at [213, 100] on span "Farkhan Djanaid" at bounding box center [204, 99] width 33 height 6
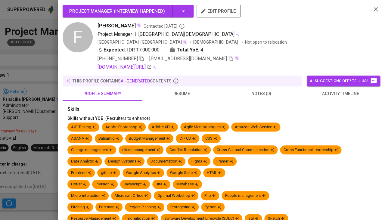
click at [179, 86] on button "resume" at bounding box center [181, 93] width 79 height 14
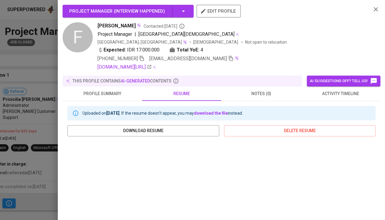
scroll to position [110, 0]
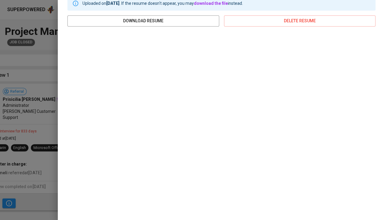
click at [17, 149] on div at bounding box center [192, 110] width 385 height 220
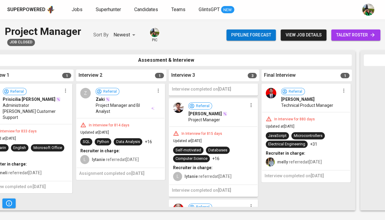
scroll to position [90, 0]
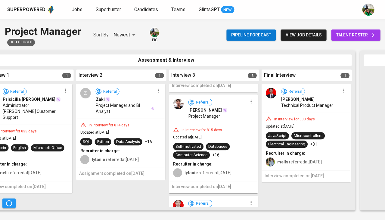
click at [216, 161] on div "Recruiter in charge:" at bounding box center [213, 164] width 81 height 6
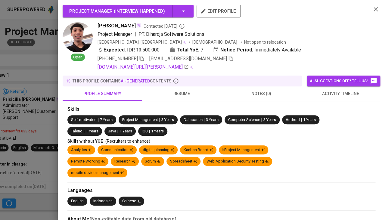
click at [181, 90] on span "resume" at bounding box center [182, 94] width 72 height 8
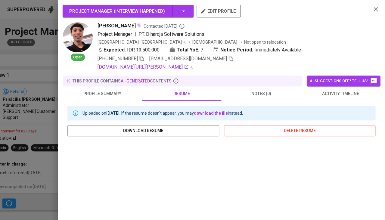
scroll to position [0, 0]
click at [141, 57] on icon "button" at bounding box center [142, 58] width 4 height 5
click at [228, 57] on icon "button" at bounding box center [230, 58] width 5 height 5
click at [42, 137] on div at bounding box center [192, 110] width 385 height 220
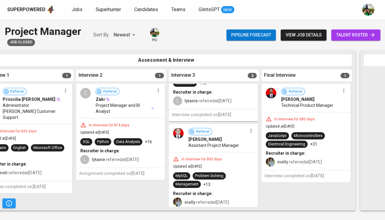
scroll to position [147, 0]
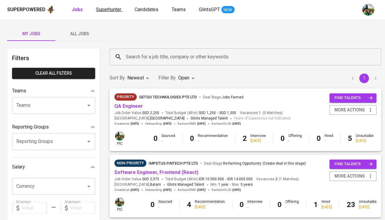
click at [116, 10] on span "Superhunter" at bounding box center [108, 10] width 25 height 6
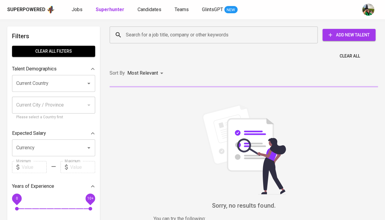
click at [143, 36] on input "Search for a job title, company or other keywords" at bounding box center [214, 34] width 181 height 11
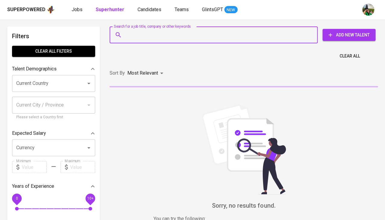
paste input "[PERSON_NAME][EMAIL_ADDRESS][DOMAIN_NAME]"
type input "[PERSON_NAME][EMAIL_ADDRESS][DOMAIN_NAME]"
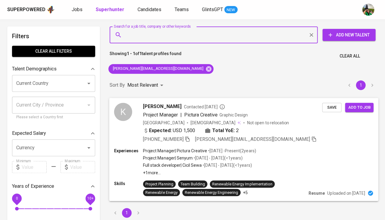
click at [330, 110] on button "Save" at bounding box center [331, 107] width 19 height 9
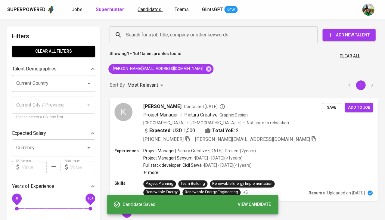
click at [150, 11] on span "Candidates" at bounding box center [150, 10] width 24 height 6
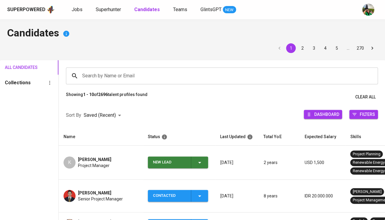
click at [199, 159] on icon "button" at bounding box center [199, 162] width 7 height 7
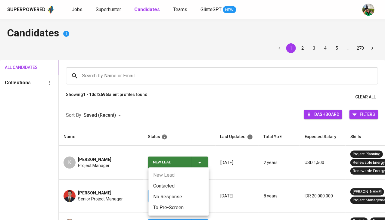
click at [175, 187] on li "Contacted" at bounding box center [178, 186] width 60 height 11
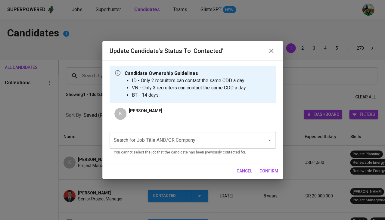
click at [160, 143] on input "Search for Job Title AND/OR Company" at bounding box center [184, 139] width 144 height 11
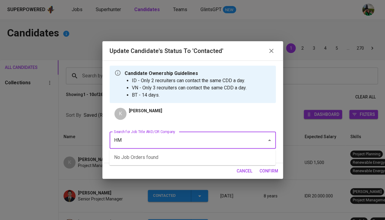
type input "HMI"
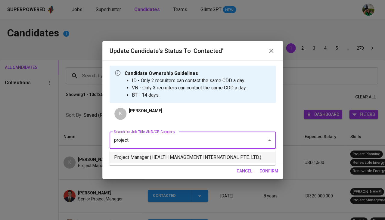
click at [179, 156] on li "Project Manager (HEALTH MANAGEMENT INTERNATIONAL PTE. LTD.)" at bounding box center [192, 157] width 166 height 11
type input "project"
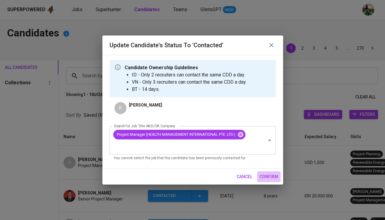
click at [266, 178] on span "confirm" at bounding box center [268, 177] width 19 height 8
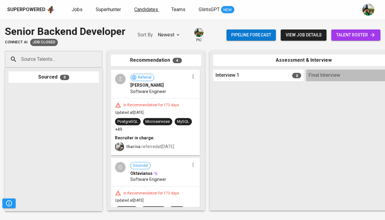
click at [150, 11] on span "Candidates" at bounding box center [146, 10] width 24 height 6
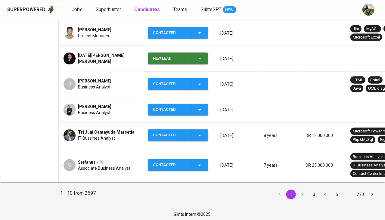
scroll to position [243, 0]
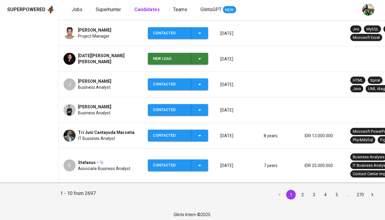
click at [301, 191] on button "2" at bounding box center [302, 195] width 10 height 10
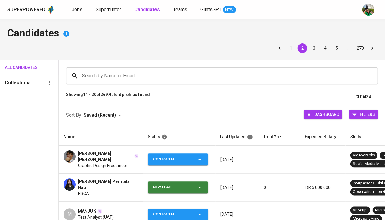
scroll to position [39, 0]
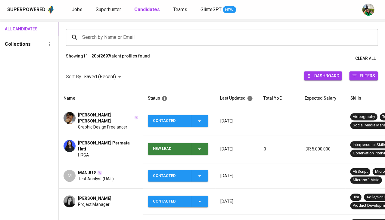
click at [88, 118] on span "[PERSON_NAME] [PERSON_NAME]" at bounding box center [106, 118] width 56 height 12
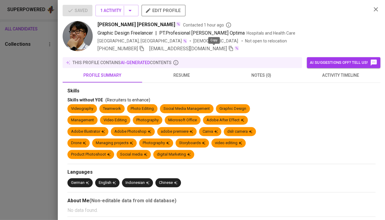
click at [229, 50] on icon "button" at bounding box center [231, 48] width 4 height 5
